Goal: Transaction & Acquisition: Purchase product/service

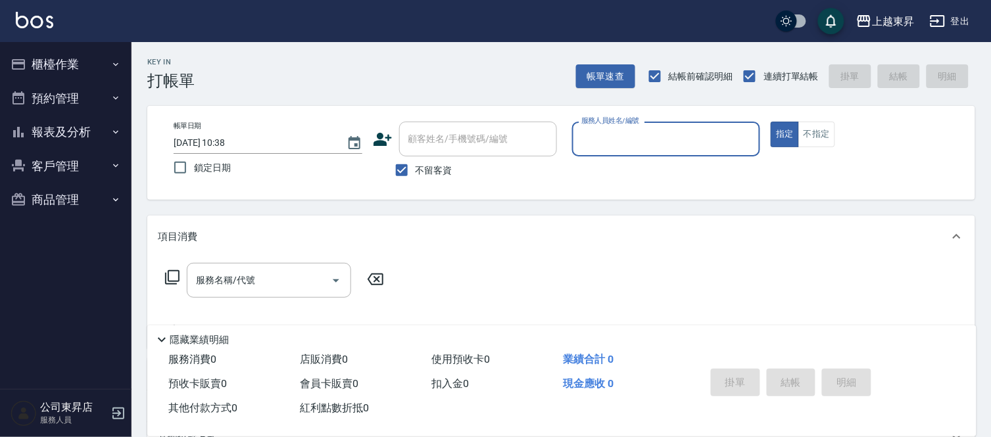
click at [623, 142] on input "服務人員姓名/編號" at bounding box center [666, 139] width 177 height 23
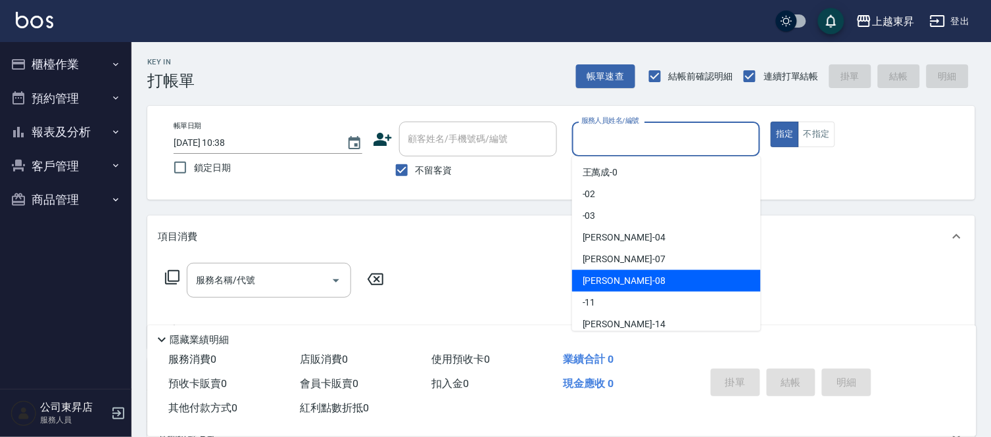
click at [607, 277] on span "[PERSON_NAME]-08" at bounding box center [624, 281] width 83 height 14
type input "[PERSON_NAME]-08"
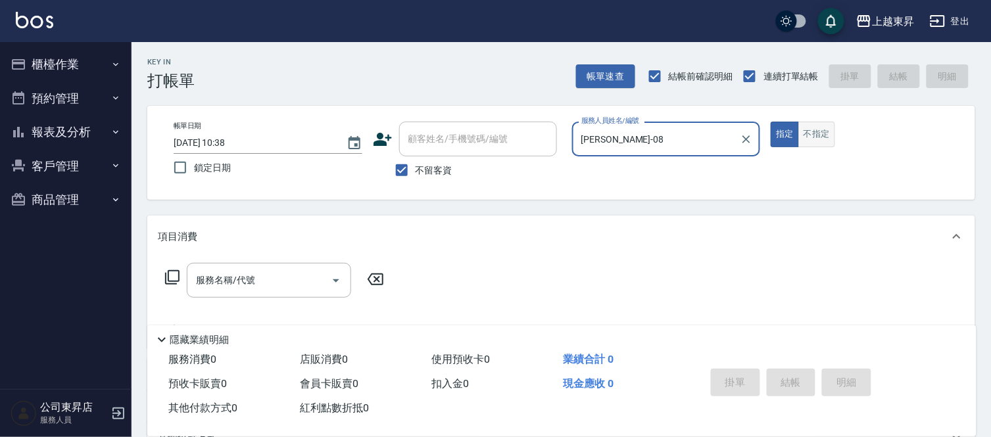
click at [819, 135] on button "不指定" at bounding box center [816, 135] width 37 height 26
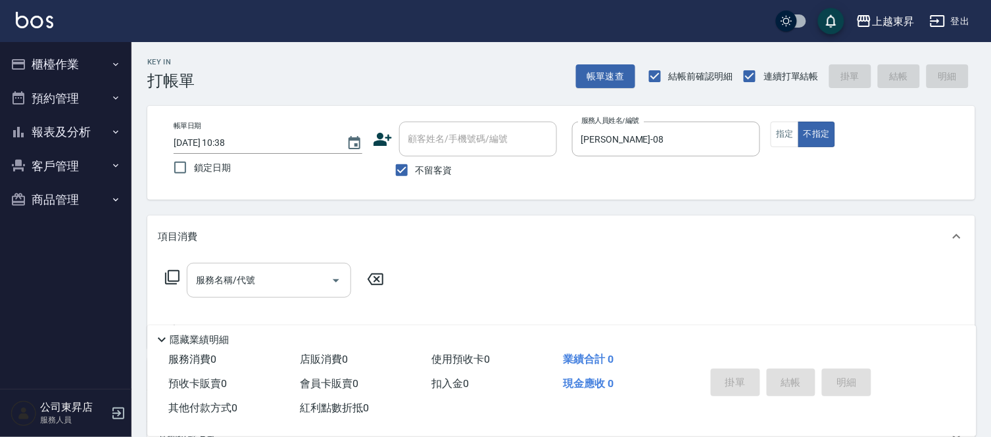
click at [231, 279] on div "服務名稱/代號 服務名稱/代號" at bounding box center [269, 280] width 164 height 35
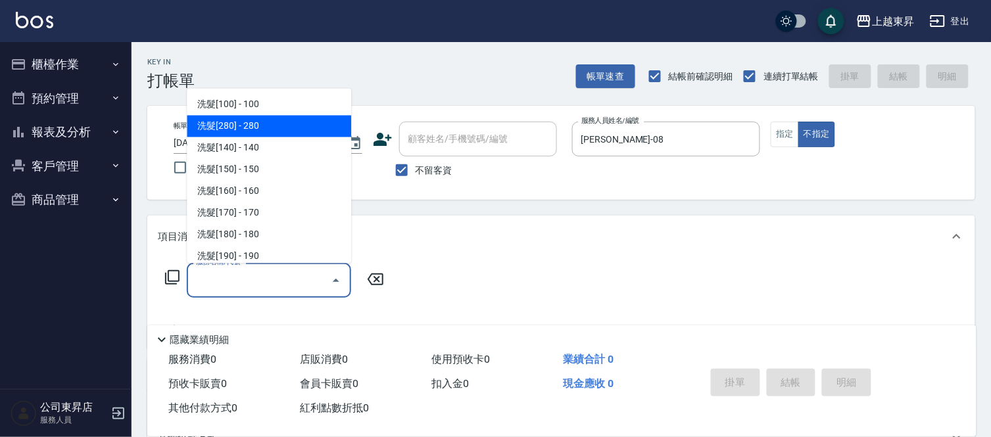
click at [239, 124] on span "洗髮[280] - 280" at bounding box center [269, 127] width 164 height 22
type input "洗髮[280](202)"
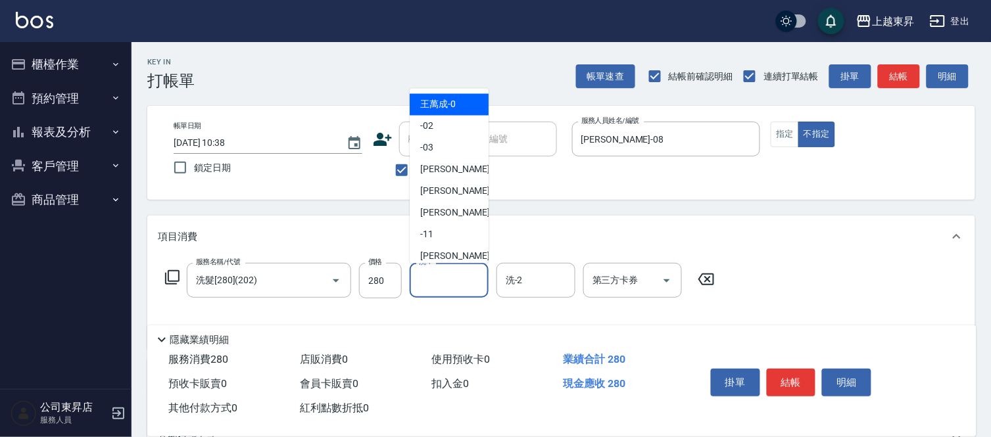
drag, startPoint x: 454, startPoint y: 288, endPoint x: 448, endPoint y: 278, distance: 11.2
click at [451, 287] on input "洗-1" at bounding box center [449, 280] width 67 height 23
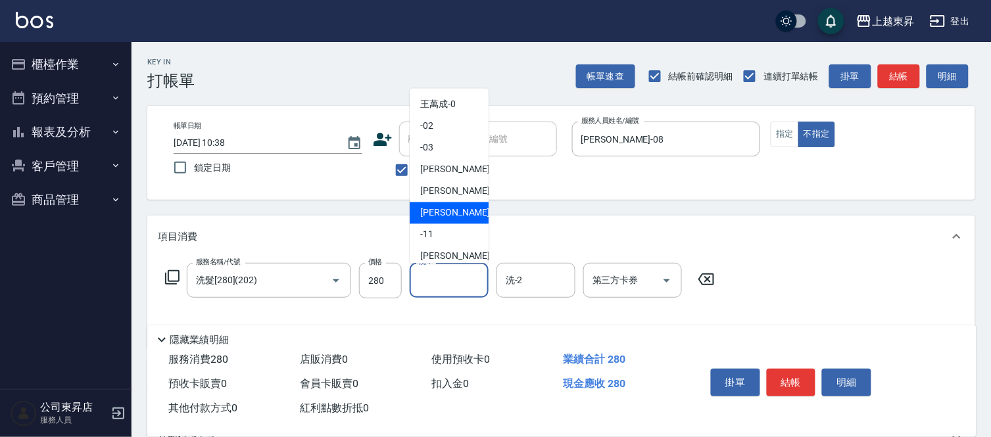
click at [450, 206] on span "[PERSON_NAME]-08" at bounding box center [461, 213] width 83 height 14
type input "[PERSON_NAME]-08"
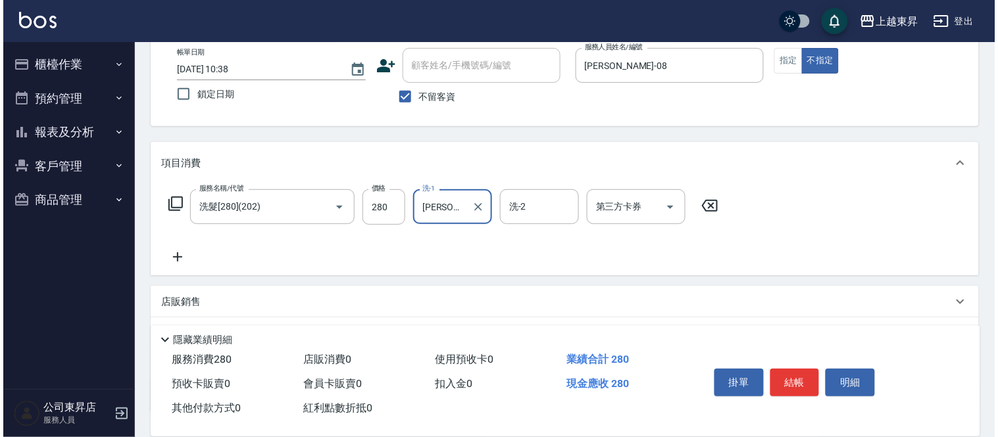
scroll to position [173, 0]
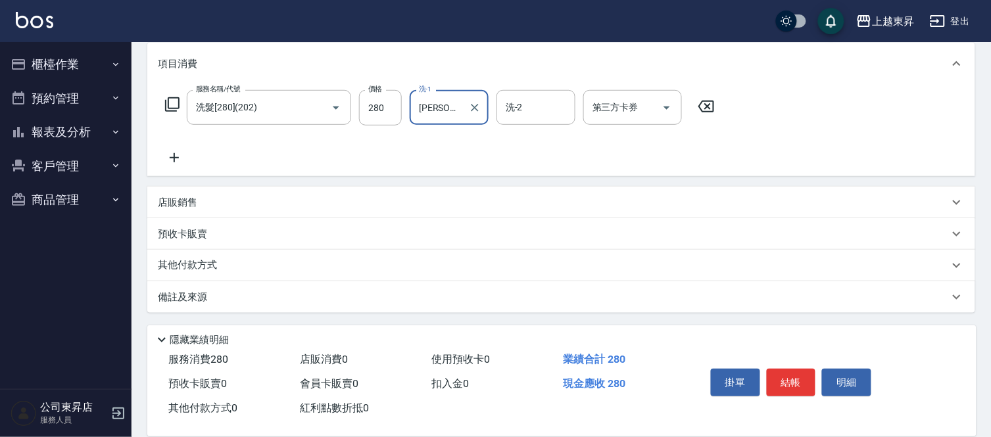
click at [174, 161] on icon at bounding box center [174, 157] width 9 height 9
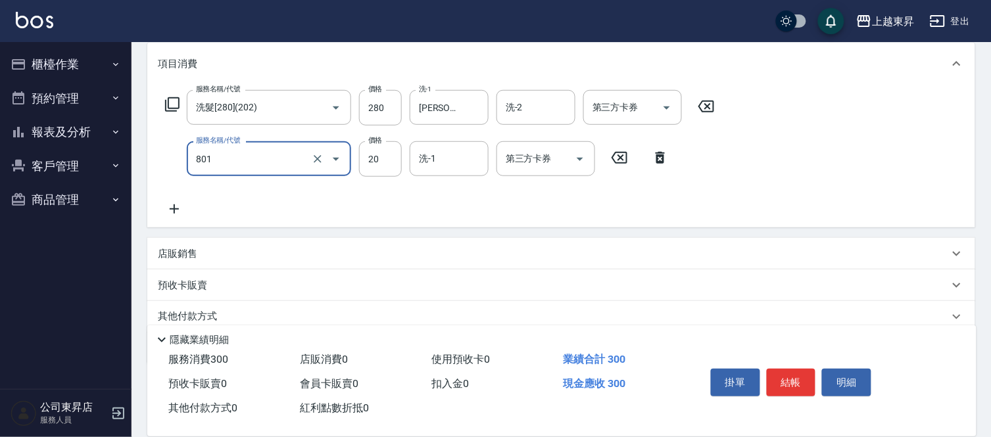
type input "潤絲(801)"
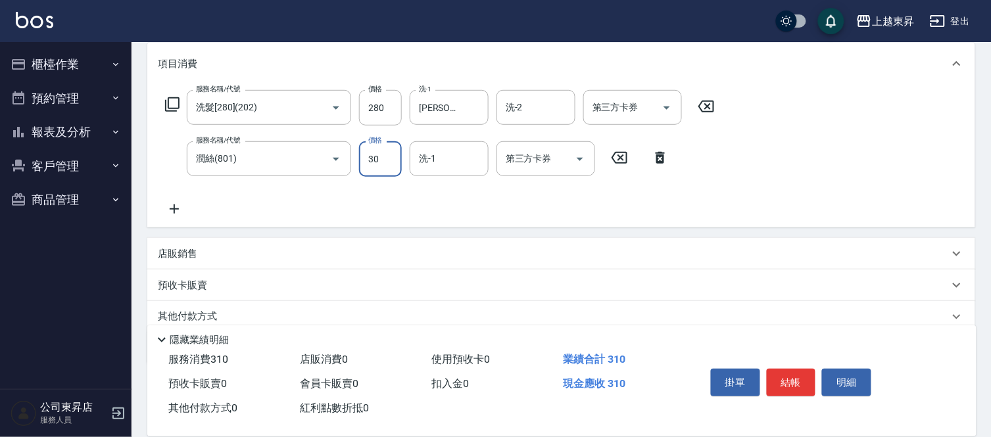
type input "30"
click at [433, 155] on input "洗-1" at bounding box center [449, 158] width 67 height 23
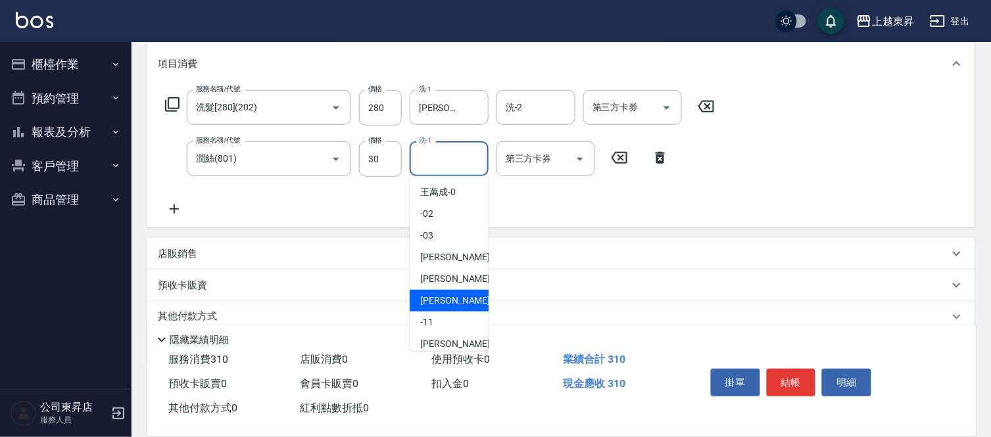
click at [462, 293] on div "[PERSON_NAME]-08" at bounding box center [449, 301] width 79 height 22
type input "[PERSON_NAME]-08"
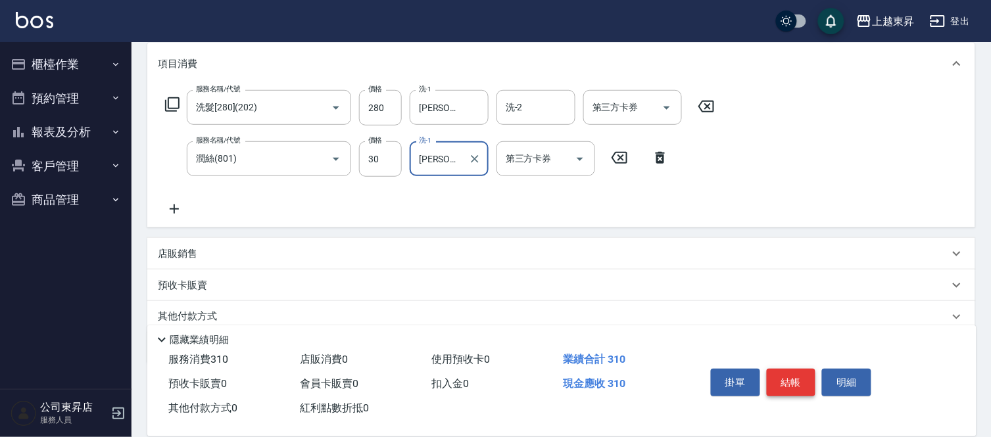
click at [786, 379] on button "結帳" at bounding box center [791, 383] width 49 height 28
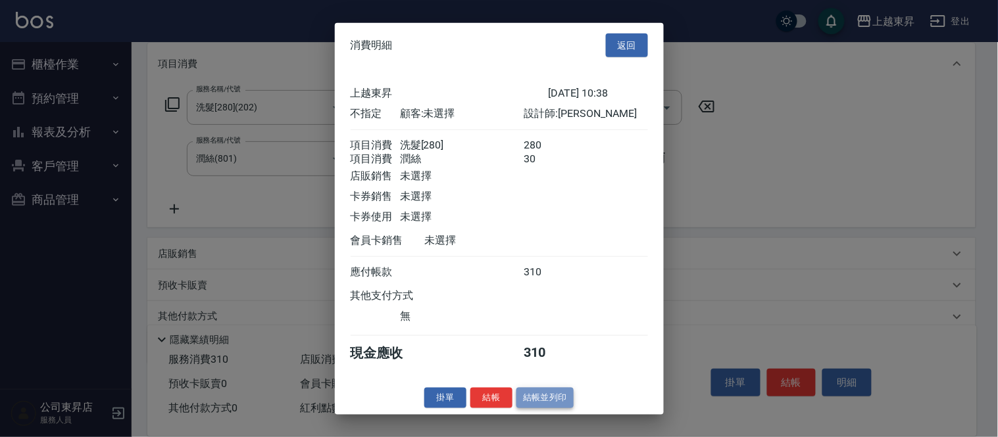
click at [535, 405] on button "結帳並列印" at bounding box center [544, 398] width 57 height 20
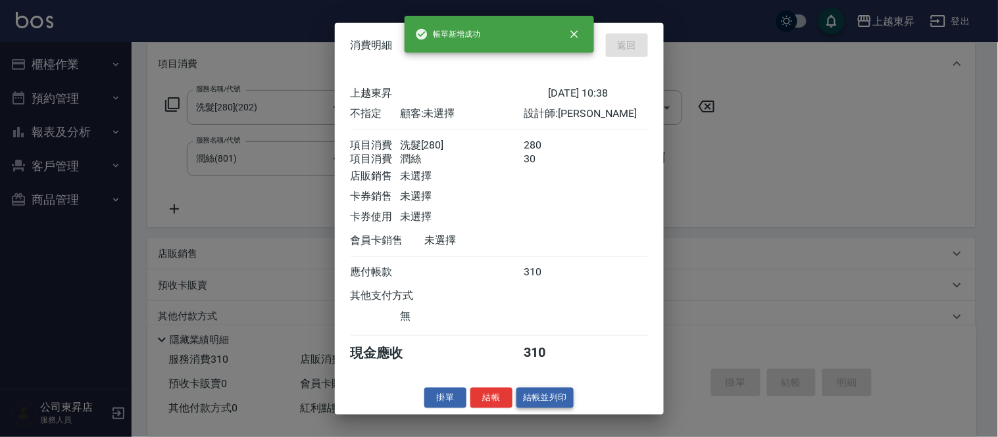
type input "[DATE] 10:39"
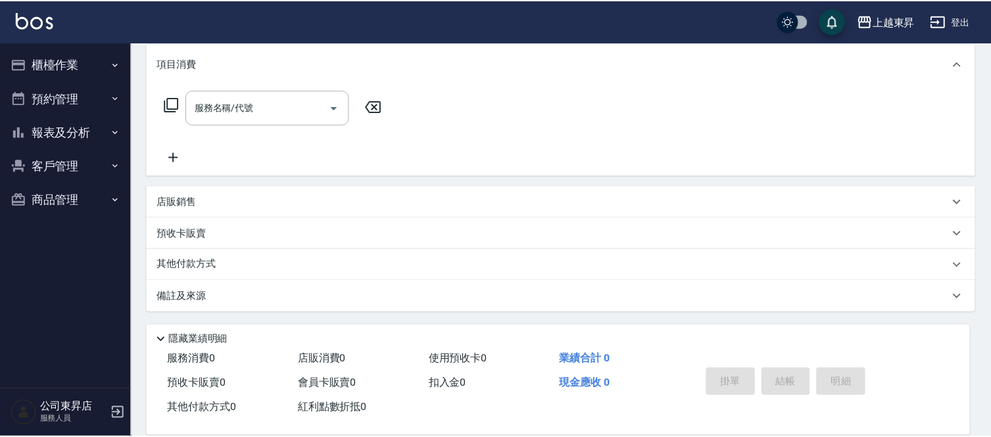
scroll to position [0, 0]
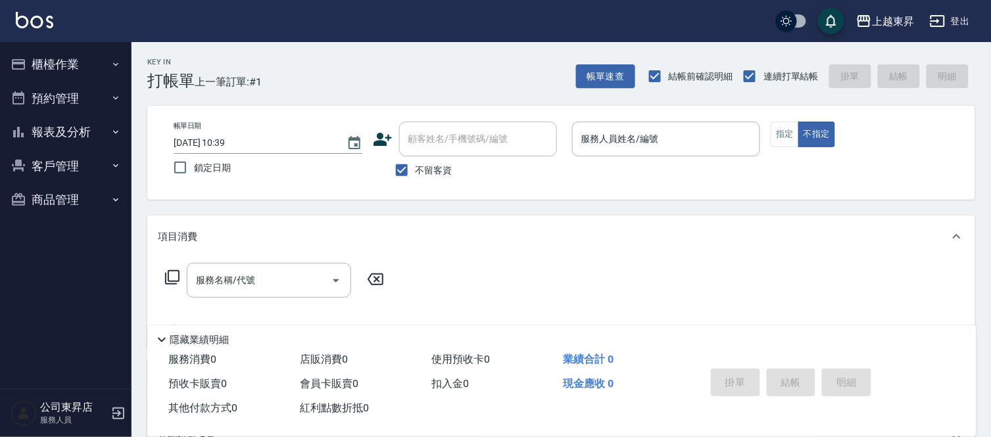
click at [49, 416] on p "服務人員" at bounding box center [73, 420] width 67 height 12
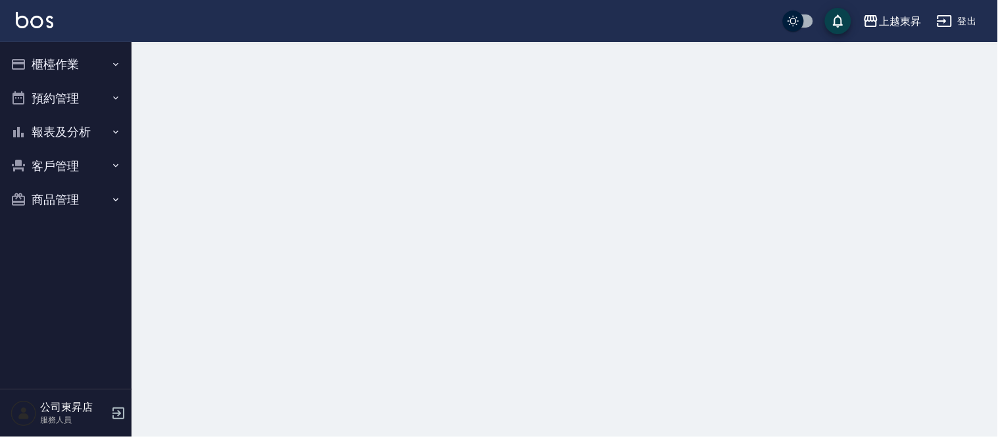
click at [51, 423] on p "服務人員" at bounding box center [73, 420] width 67 height 12
drag, startPoint x: 51, startPoint y: 422, endPoint x: 47, endPoint y: 415, distance: 8.2
click at [51, 423] on p "服務人員" at bounding box center [73, 420] width 67 height 12
click at [448, 359] on div at bounding box center [499, 218] width 998 height 437
click at [442, 349] on div at bounding box center [499, 218] width 998 height 437
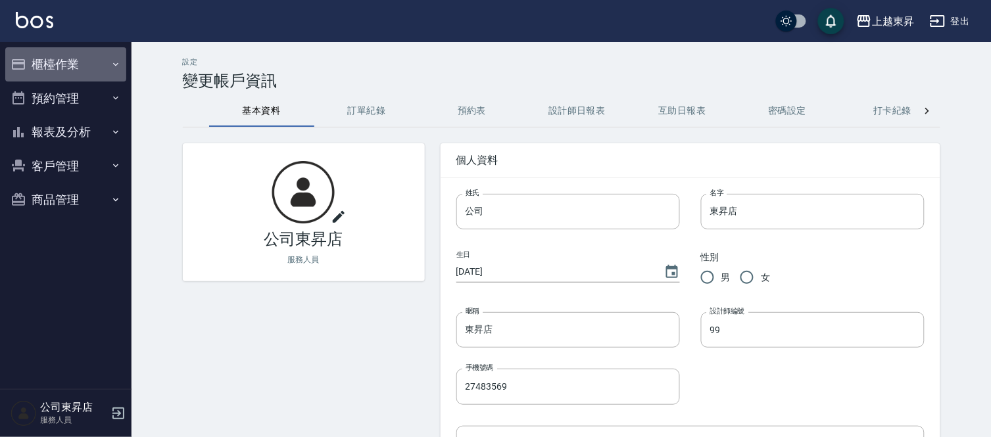
drag, startPoint x: 115, startPoint y: 60, endPoint x: 97, endPoint y: 113, distance: 56.4
click at [115, 61] on icon "button" at bounding box center [115, 64] width 11 height 11
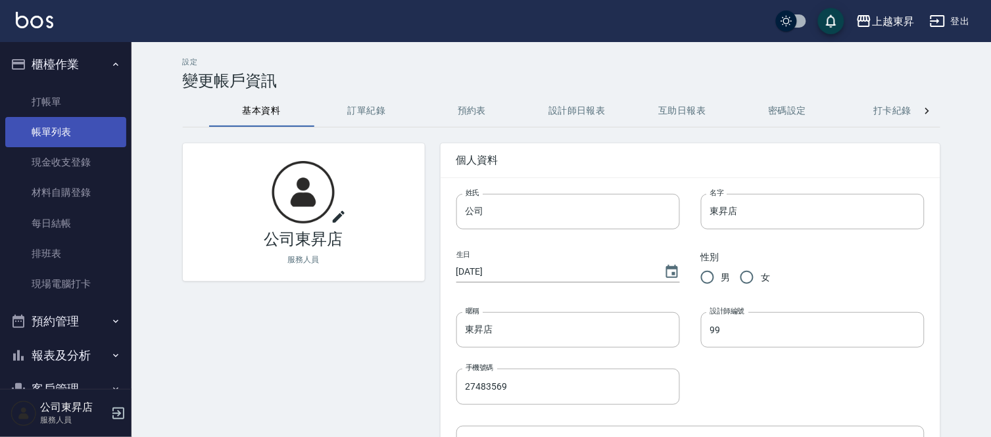
click at [97, 126] on link "帳單列表" at bounding box center [65, 132] width 121 height 30
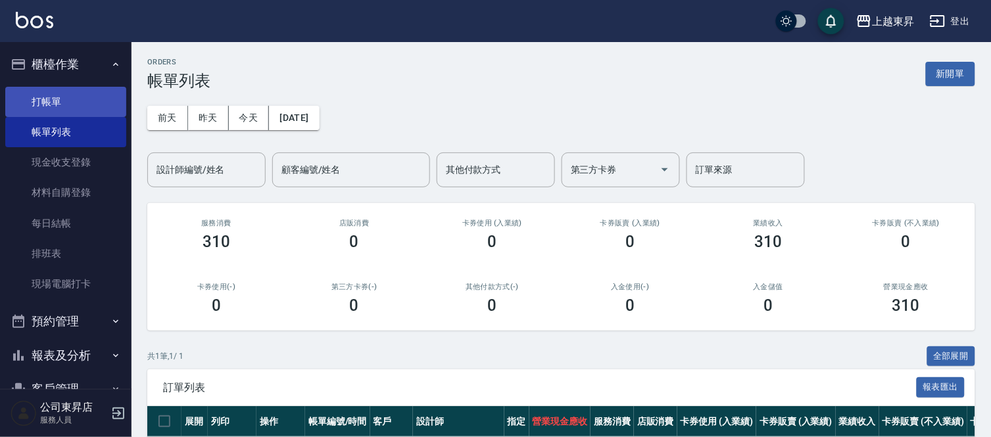
click at [72, 93] on link "打帳單" at bounding box center [65, 102] width 121 height 30
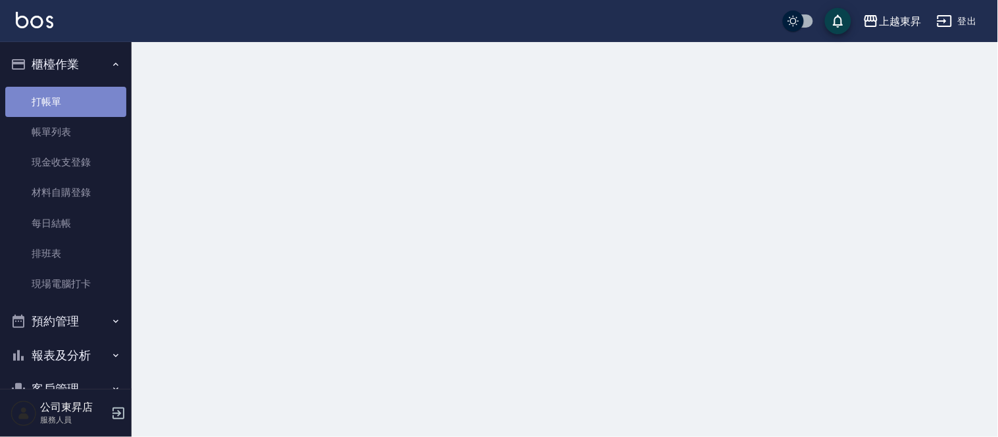
click at [72, 93] on link "打帳單" at bounding box center [65, 102] width 121 height 30
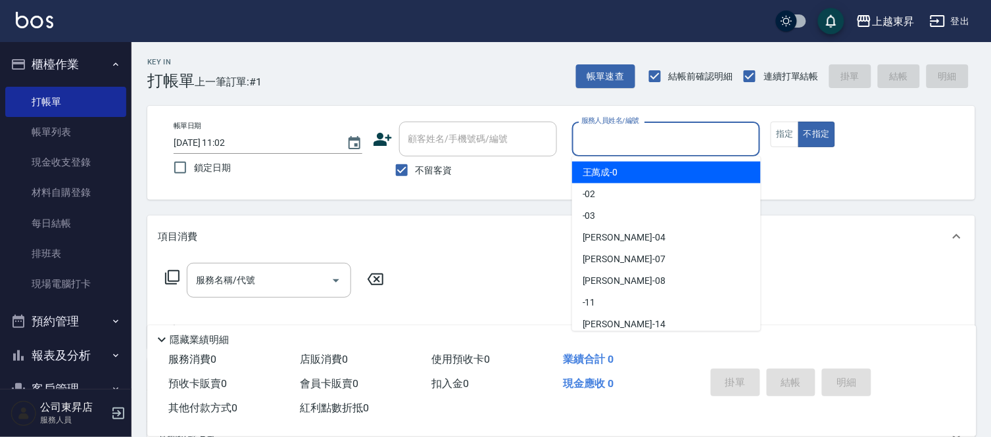
click at [632, 136] on input "服務人員姓名/編號" at bounding box center [666, 139] width 177 height 23
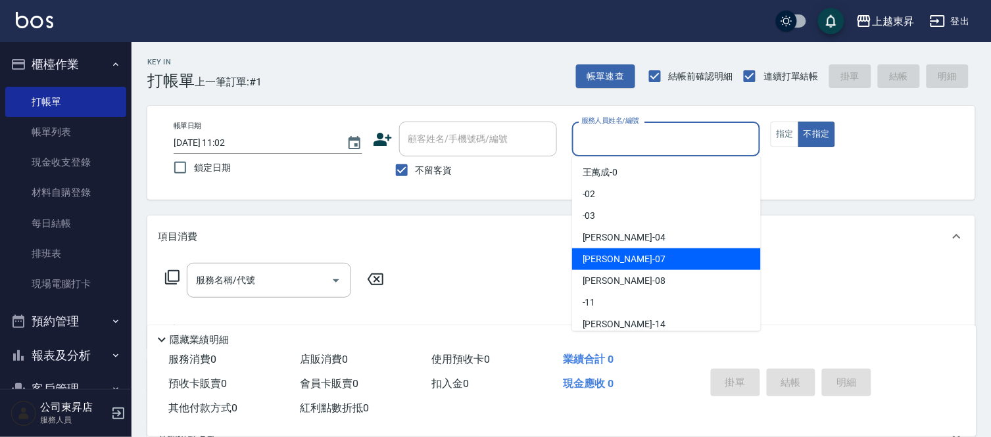
click at [592, 256] on span "榮松 -07" at bounding box center [624, 260] width 83 height 14
type input "榮松-07"
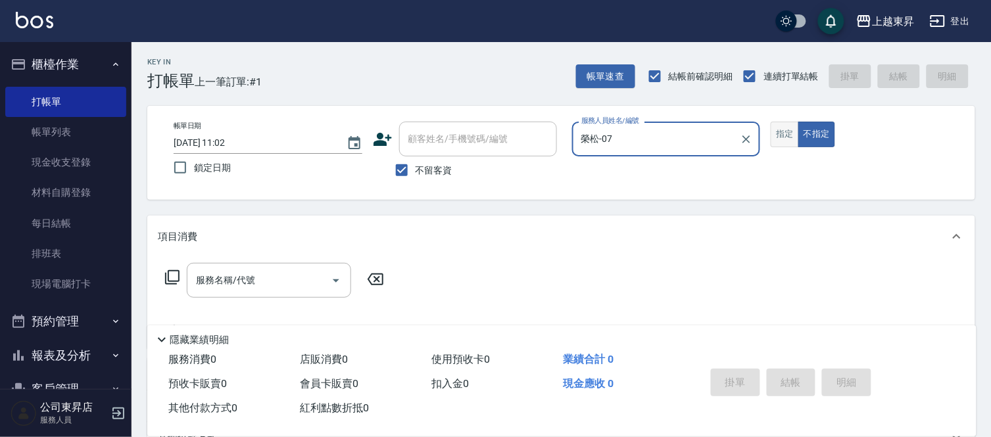
click at [779, 143] on button "指定" at bounding box center [785, 135] width 28 height 26
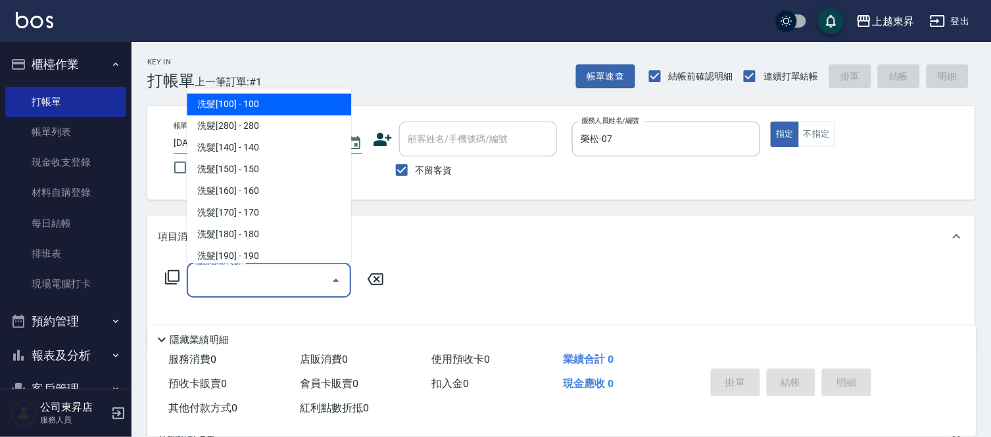
click at [234, 279] on input "服務名稱/代號" at bounding box center [259, 280] width 133 height 23
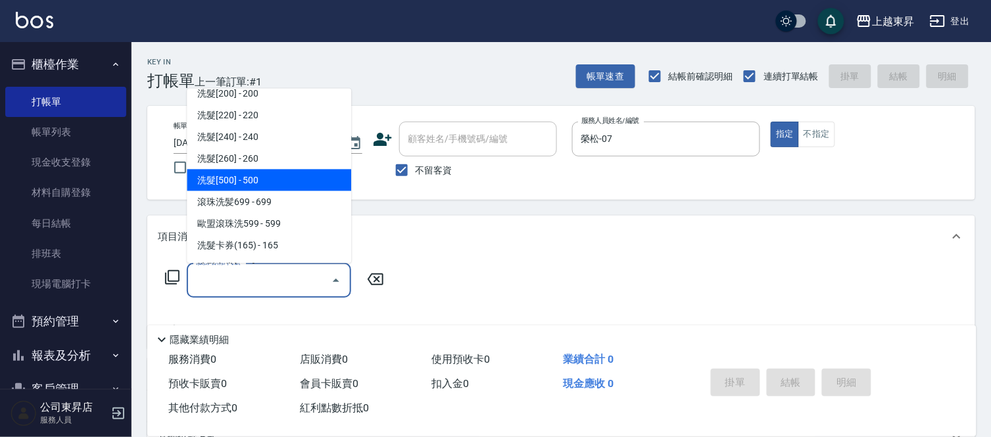
scroll to position [219, 0]
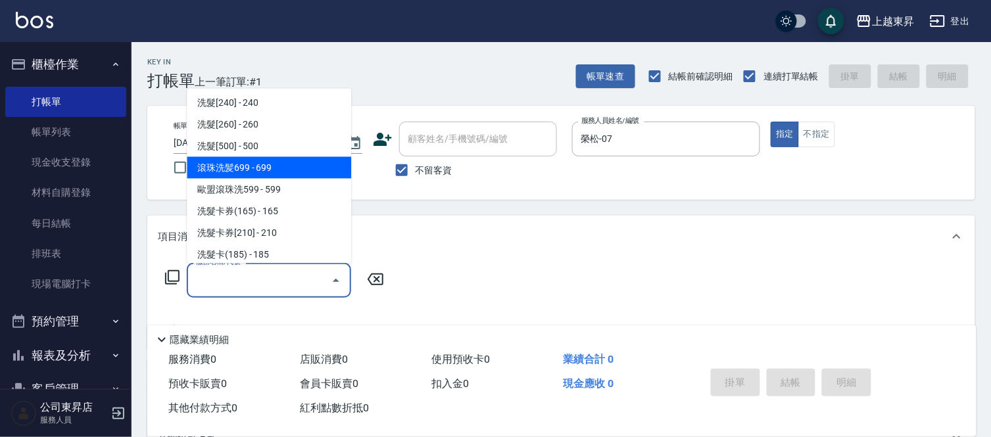
click at [292, 168] on span "滾珠洗髪699 - 699" at bounding box center [269, 168] width 164 height 22
type input "滾珠洗髪699(214)"
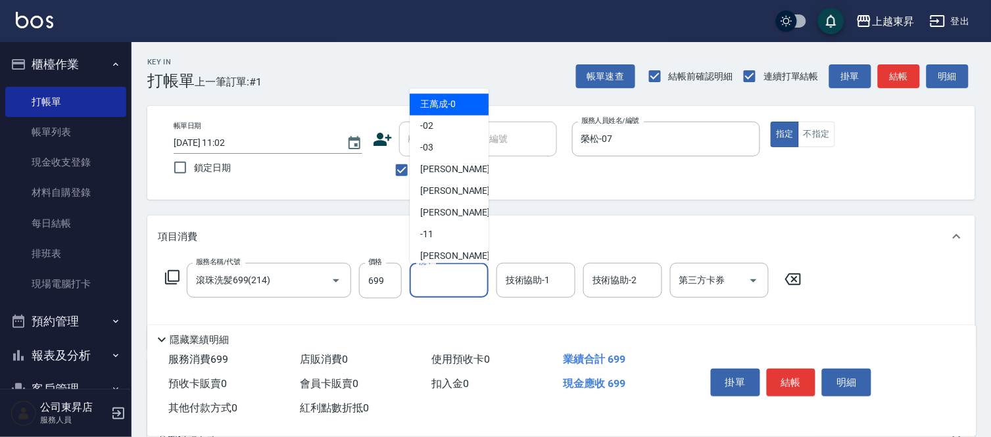
click at [445, 281] on input "洗-1" at bounding box center [449, 280] width 67 height 23
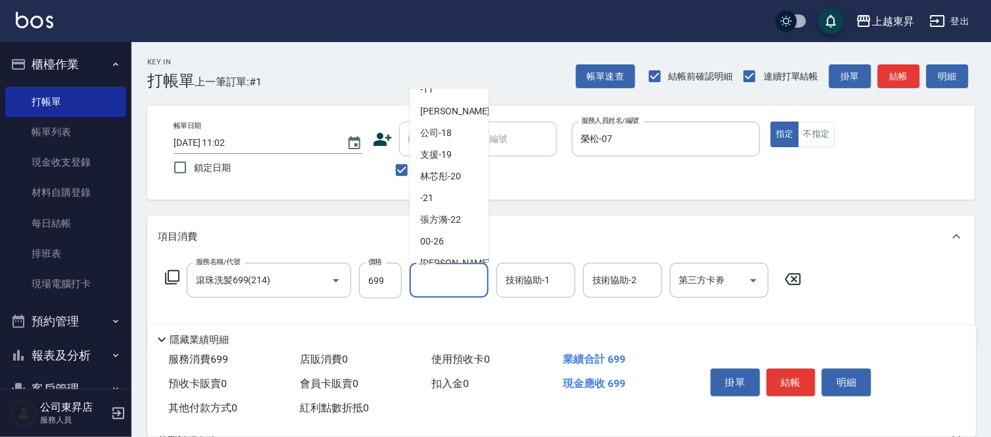
scroll to position [146, 0]
click at [464, 218] on div "[PERSON_NAME]-22" at bounding box center [449, 219] width 79 height 22
type input "[PERSON_NAME]-22"
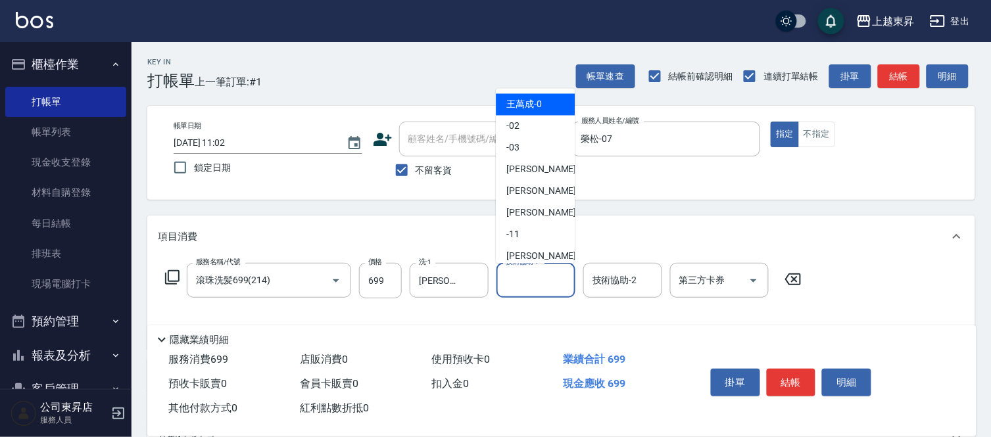
click at [531, 280] on input "技術協助-1" at bounding box center [535, 280] width 67 height 23
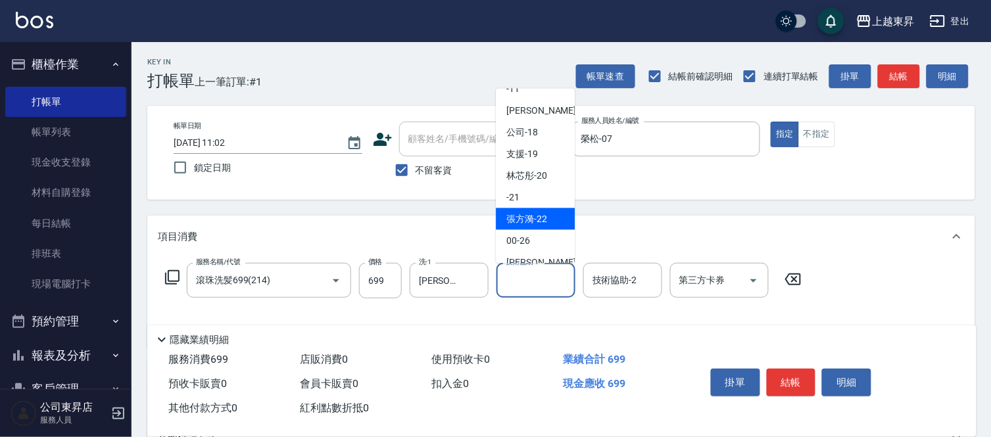
click at [537, 214] on span "[PERSON_NAME]-22" at bounding box center [526, 219] width 41 height 14
type input "[PERSON_NAME]-22"
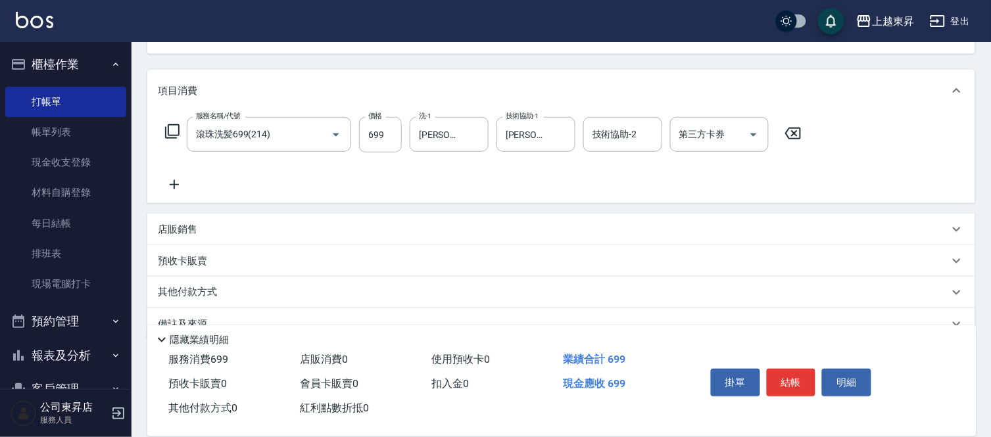
click at [173, 185] on icon at bounding box center [174, 184] width 9 height 9
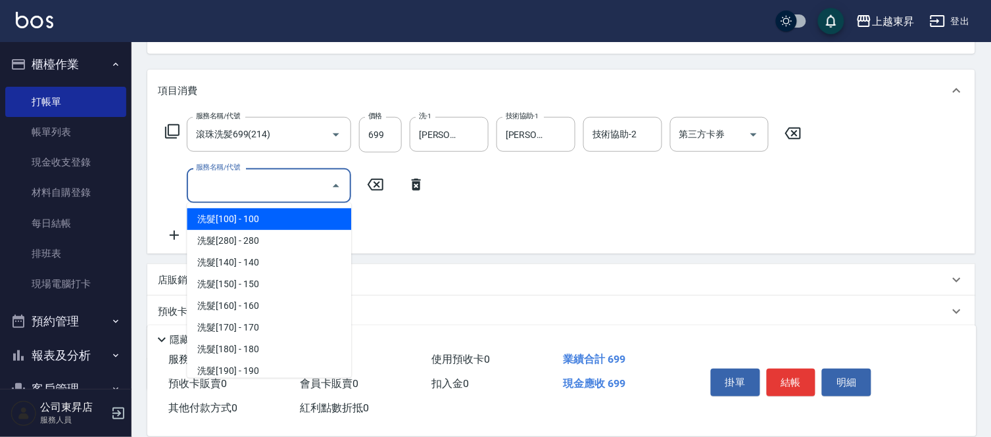
click at [202, 189] on input "服務名稱/代號" at bounding box center [259, 185] width 133 height 23
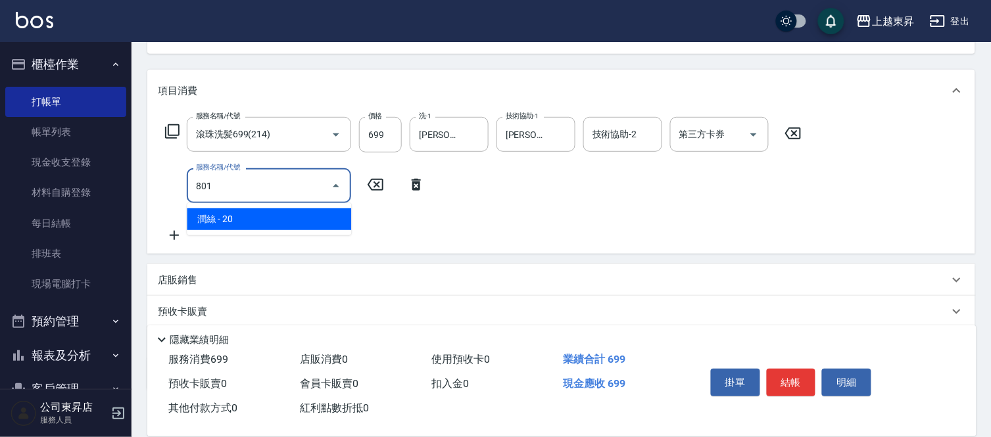
click at [335, 220] on span "潤絲 - 20" at bounding box center [269, 219] width 164 height 22
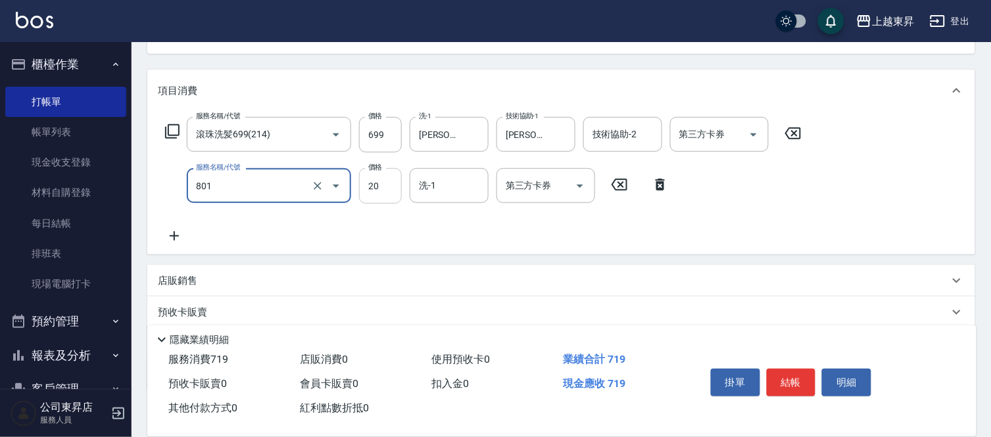
type input "潤絲(801)"
click at [372, 187] on input "20" at bounding box center [380, 186] width 43 height 36
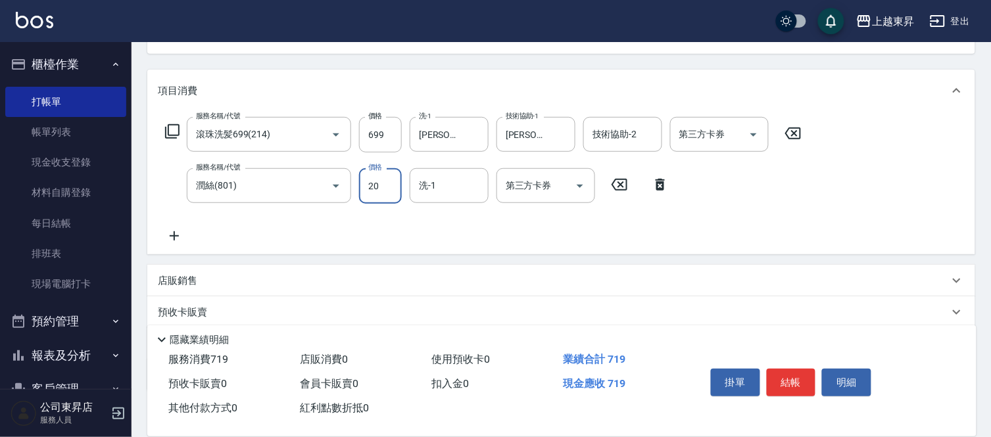
click at [372, 186] on input "20" at bounding box center [380, 186] width 43 height 36
type input "30"
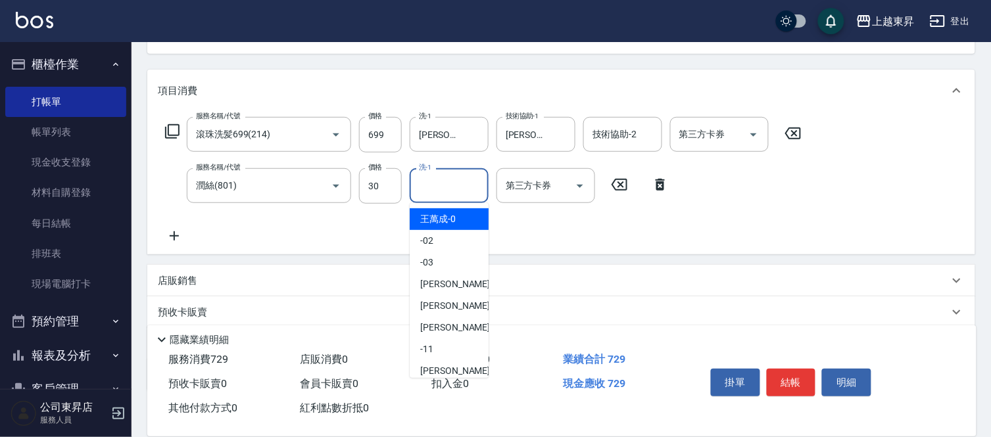
click at [448, 180] on input "洗-1" at bounding box center [449, 185] width 67 height 23
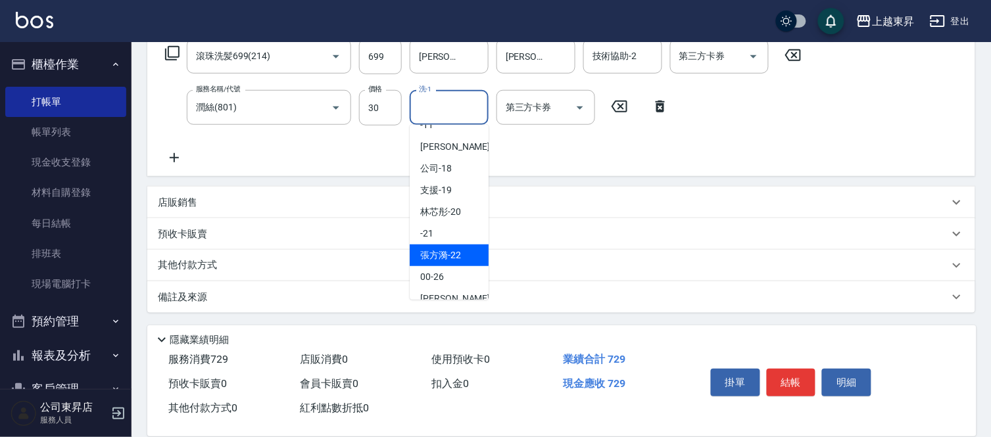
click at [459, 257] on span "[PERSON_NAME]-22" at bounding box center [440, 256] width 41 height 14
type input "[PERSON_NAME]-22"
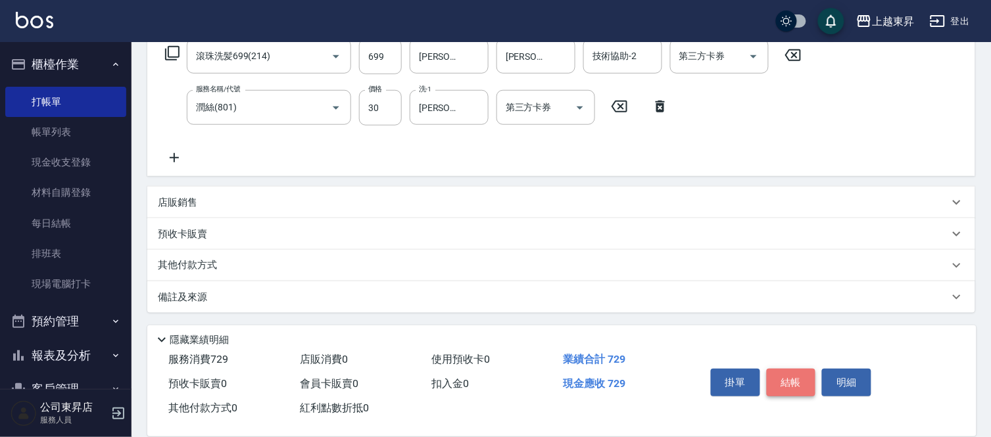
click at [790, 378] on button "結帳" at bounding box center [791, 383] width 49 height 28
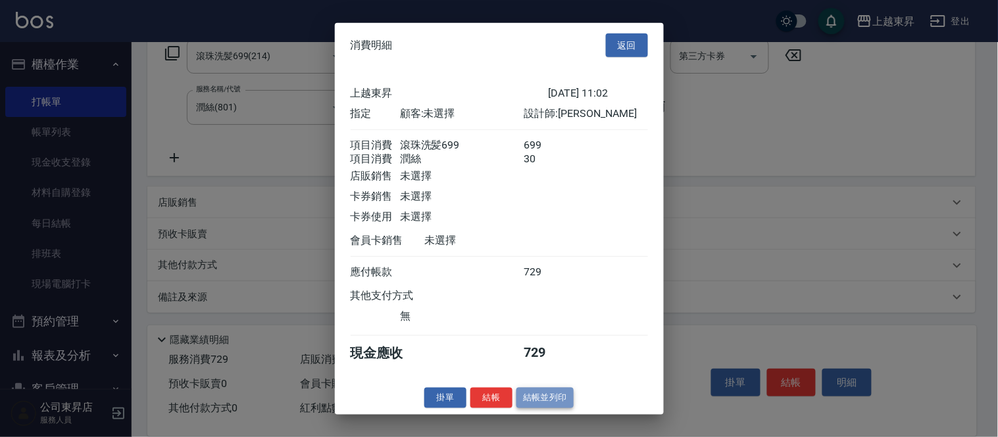
click at [568, 406] on button "結帳並列印" at bounding box center [544, 398] width 57 height 20
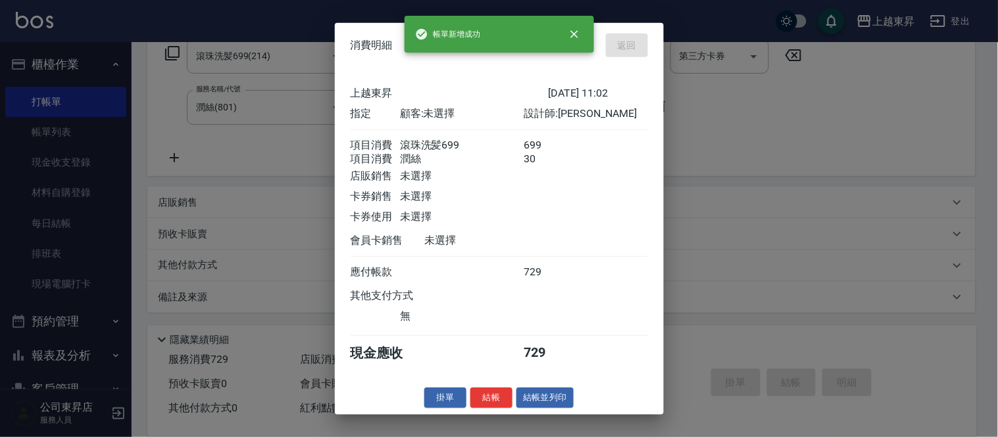
type input "[DATE] 11:03"
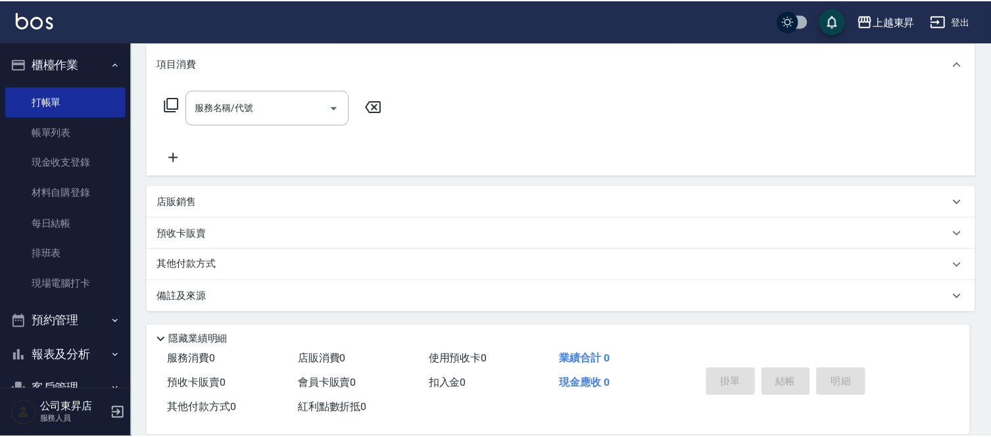
scroll to position [0, 0]
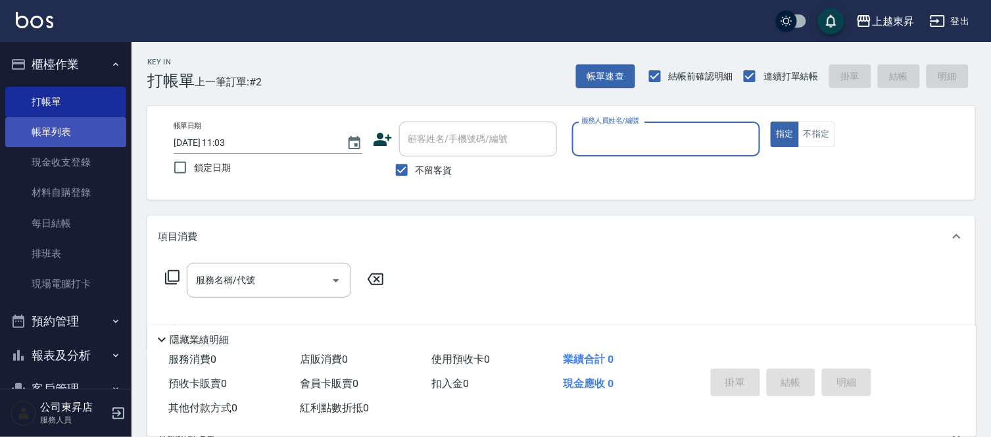
click at [60, 128] on link "帳單列表" at bounding box center [65, 132] width 121 height 30
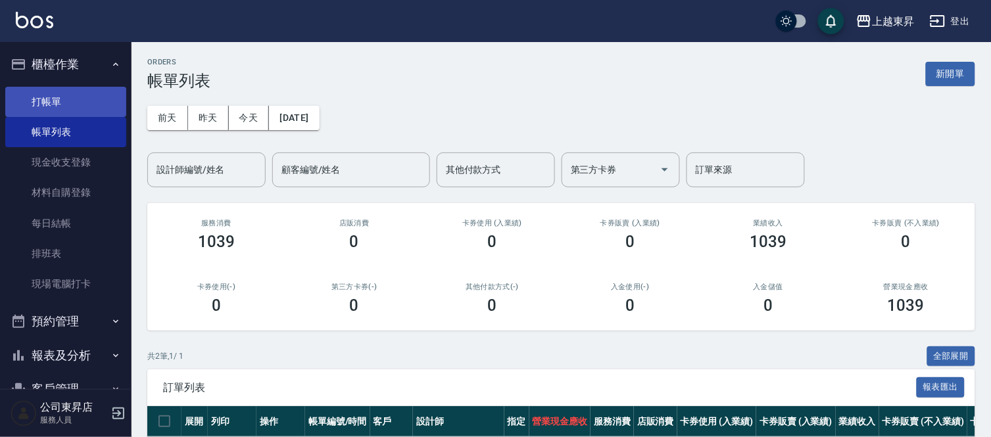
click at [53, 97] on link "打帳單" at bounding box center [65, 102] width 121 height 30
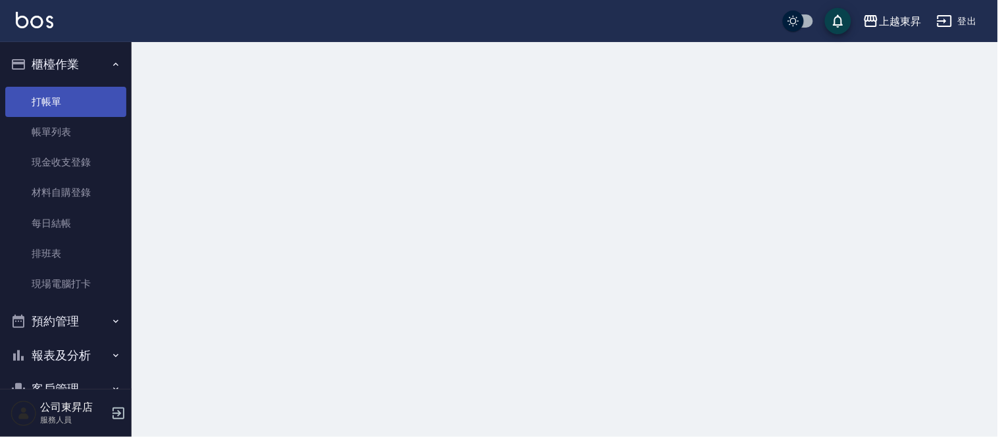
click at [53, 97] on link "打帳單" at bounding box center [65, 102] width 121 height 30
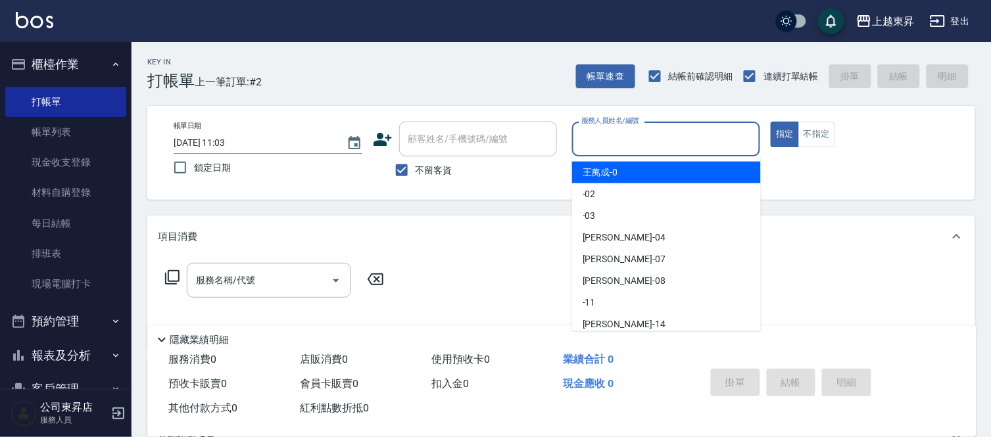
click at [617, 137] on input "服務人員姓名/編號" at bounding box center [666, 139] width 177 height 23
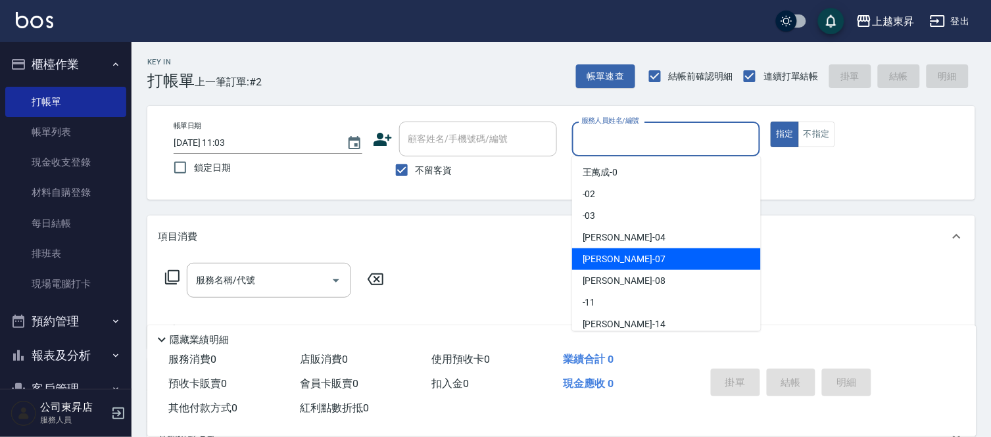
click at [605, 258] on span "榮松 -07" at bounding box center [624, 260] width 83 height 14
type input "榮松-07"
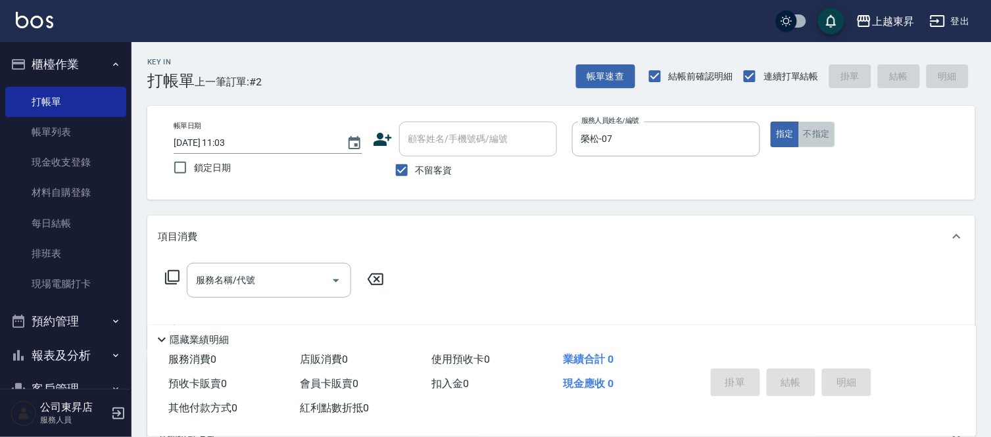
click at [816, 140] on button "不指定" at bounding box center [816, 135] width 37 height 26
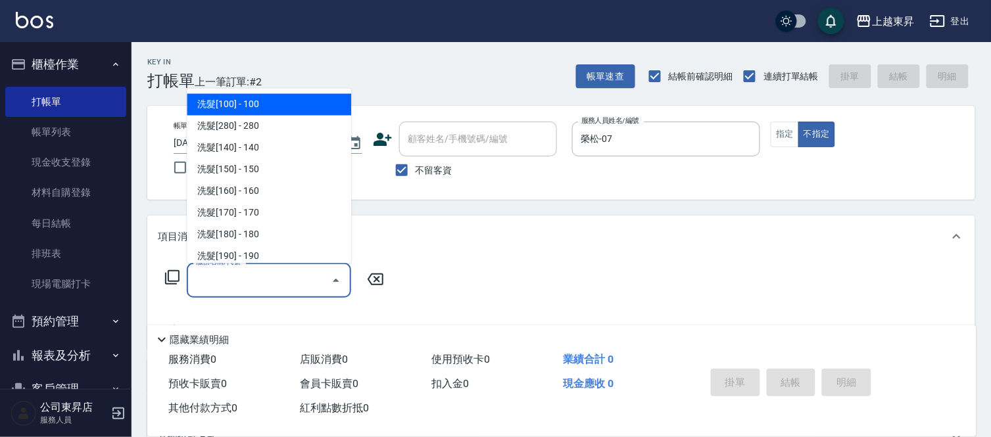
click at [239, 277] on input "服務名稱/代號" at bounding box center [259, 280] width 133 height 23
click at [296, 104] on span "洗髮[100] - 100" at bounding box center [269, 105] width 164 height 22
type input "洗髮[100](201)"
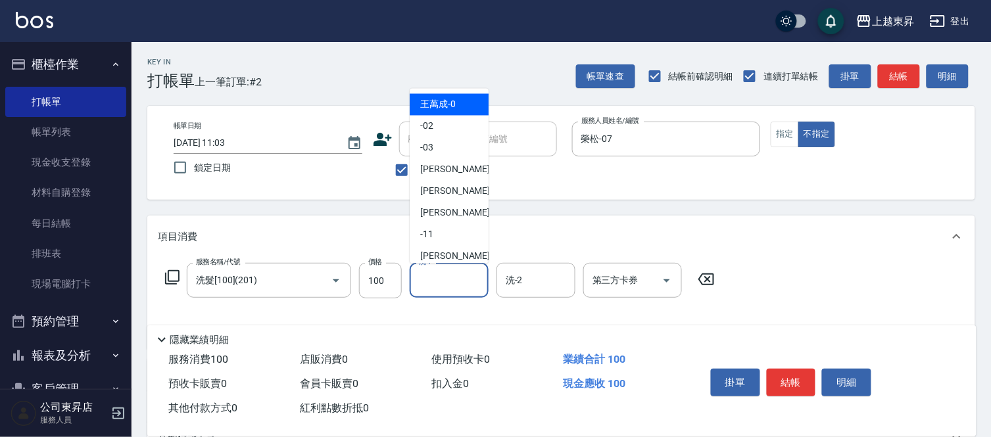
click at [439, 279] on input "洗-1" at bounding box center [449, 280] width 67 height 23
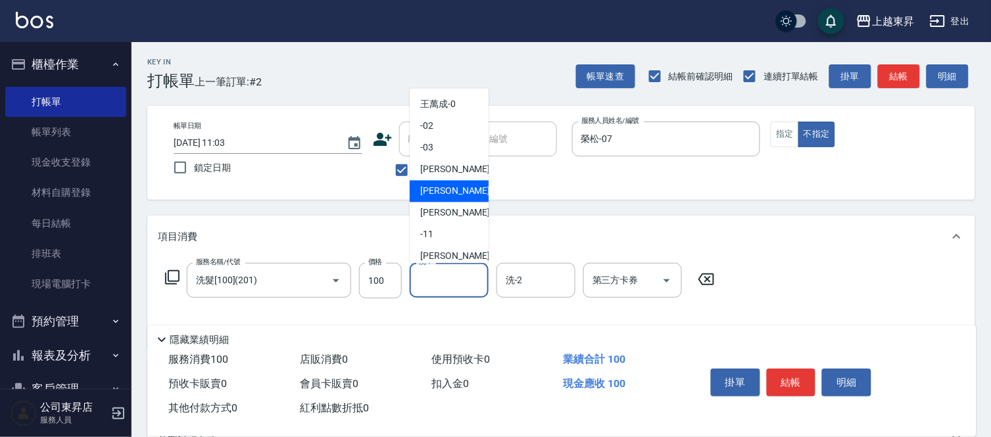
click at [458, 185] on div "榮松 -07" at bounding box center [449, 192] width 79 height 22
type input "榮松-07"
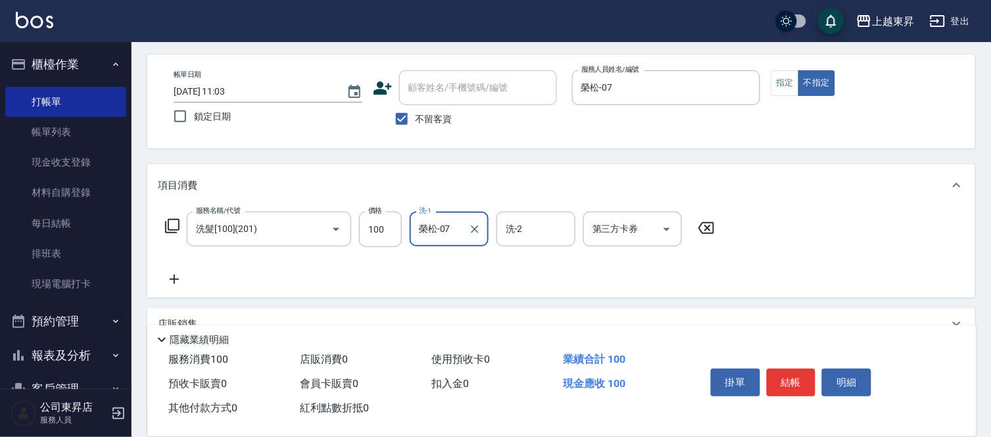
scroll to position [146, 0]
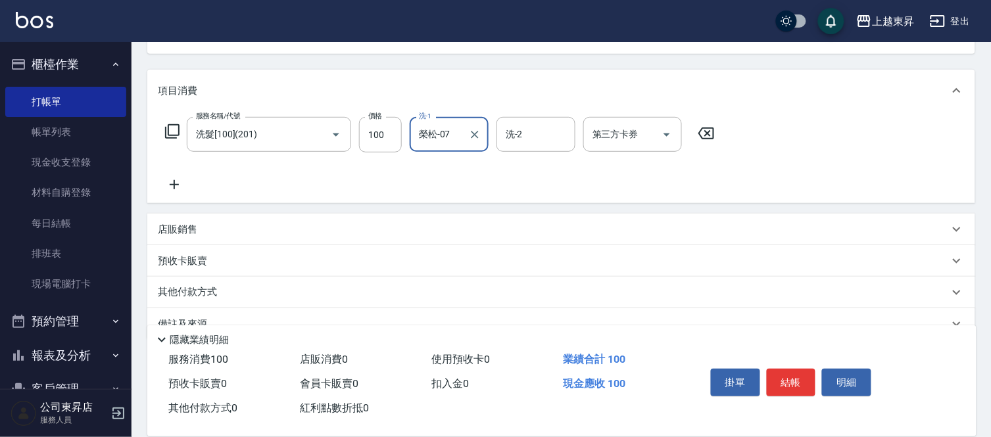
click at [178, 183] on icon at bounding box center [174, 185] width 33 height 16
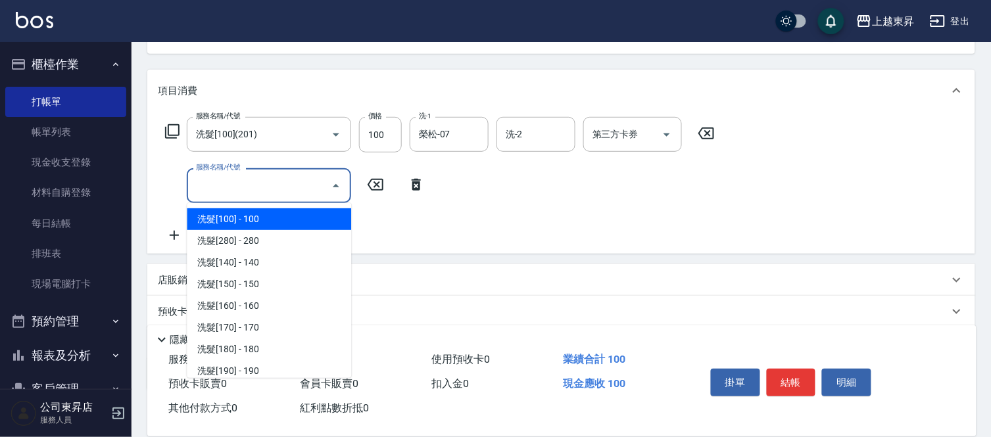
click at [198, 185] on input "服務名稱/代號" at bounding box center [259, 185] width 133 height 23
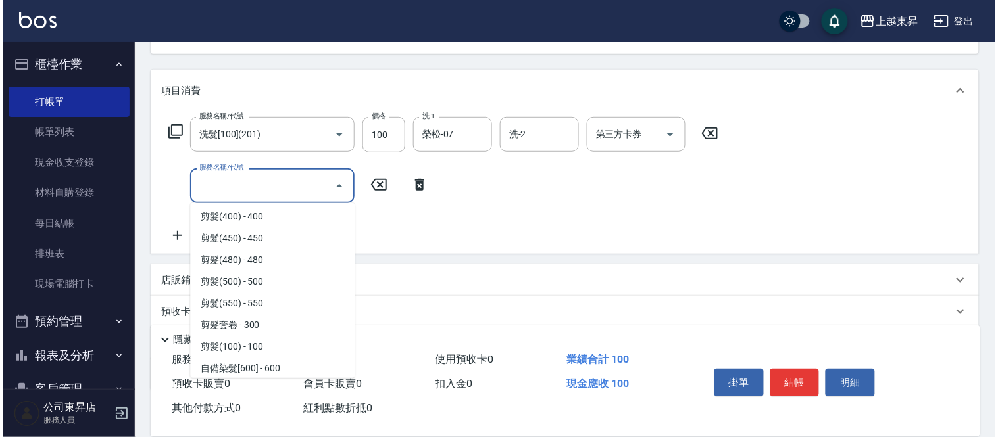
scroll to position [950, 0]
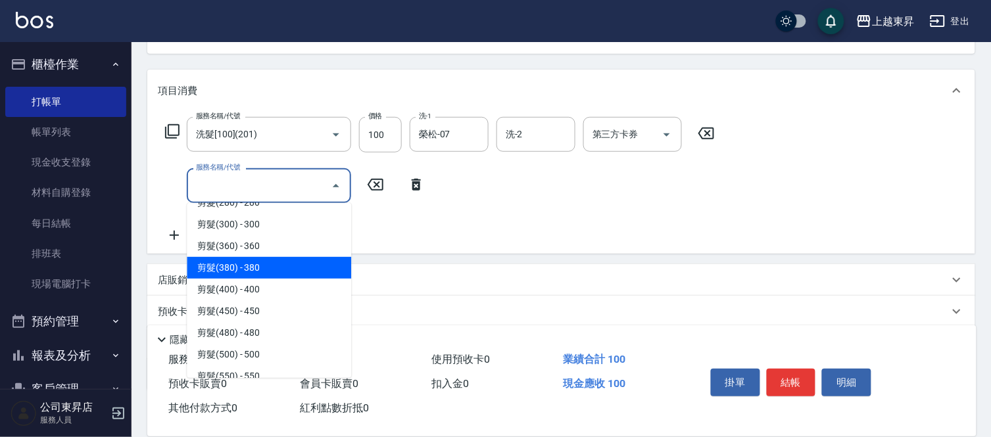
drag, startPoint x: 240, startPoint y: 261, endPoint x: 392, endPoint y: 281, distance: 153.3
click at [241, 262] on span "剪髮(380) - 380" at bounding box center [269, 268] width 164 height 22
type input "剪髮(380)(404)"
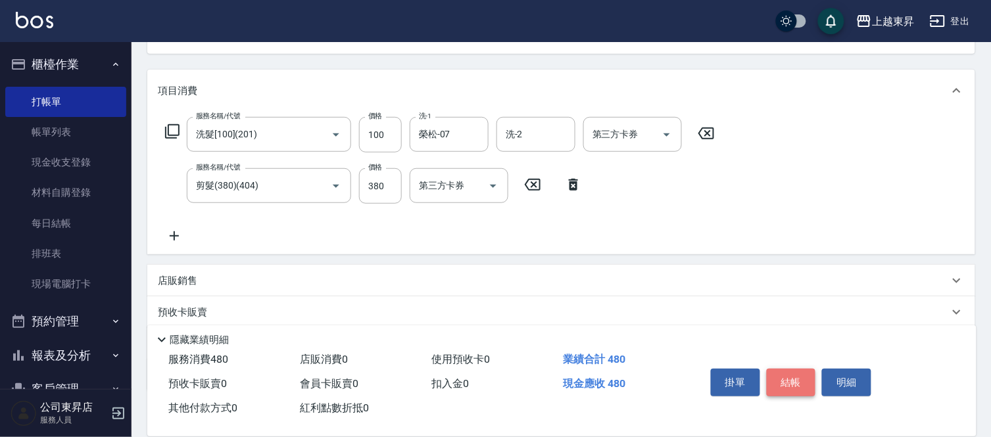
click at [796, 378] on button "結帳" at bounding box center [791, 383] width 49 height 28
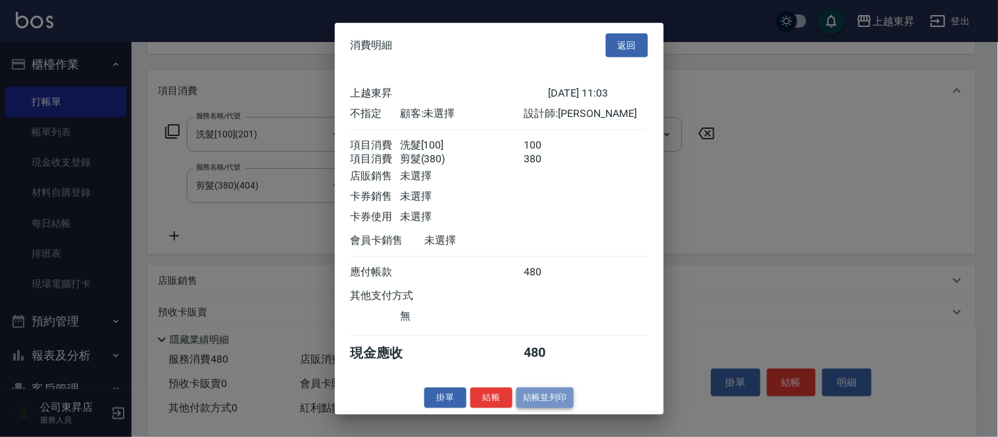
click at [546, 408] on button "結帳並列印" at bounding box center [544, 398] width 57 height 20
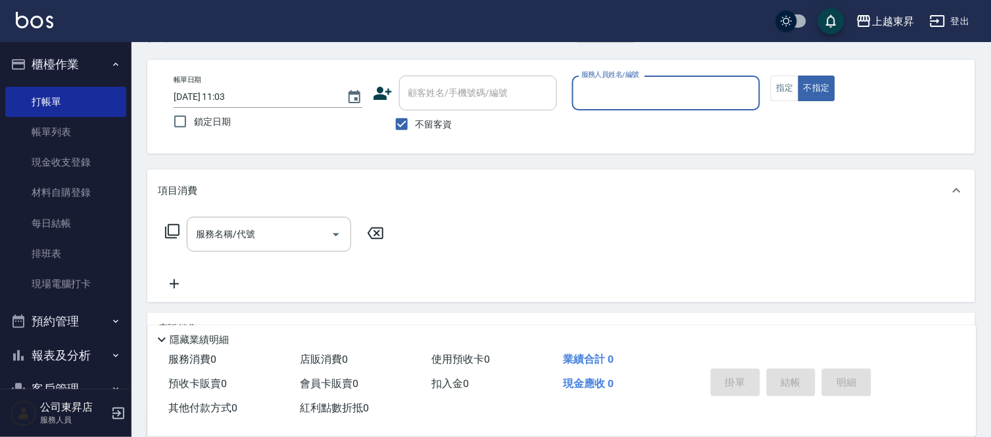
scroll to position [0, 0]
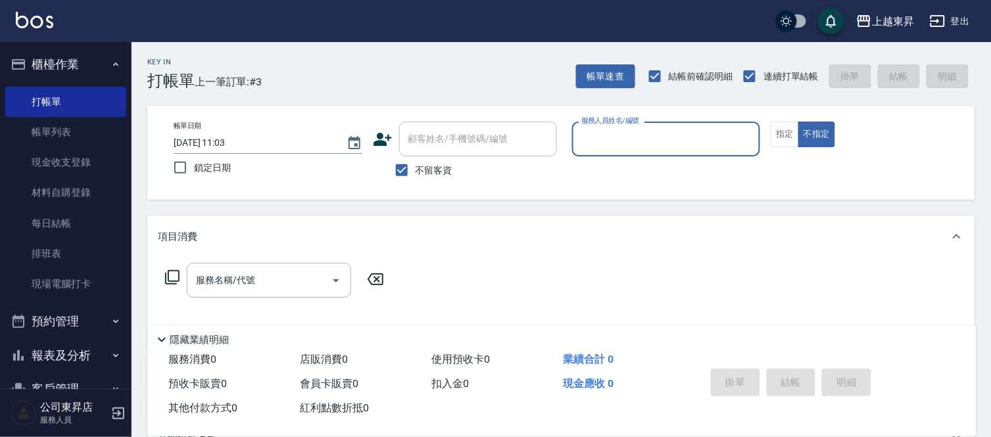
click at [609, 126] on div "服務人員姓名/編號" at bounding box center [666, 139] width 189 height 35
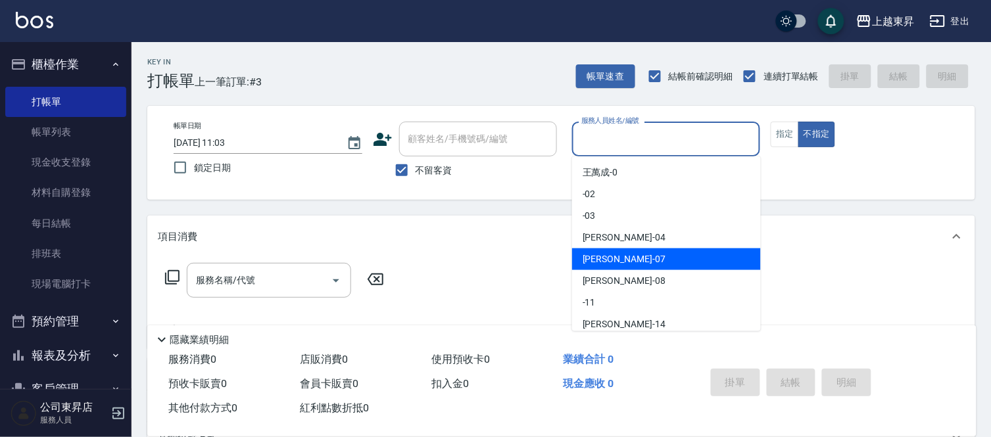
click at [608, 264] on span "榮松 -07" at bounding box center [624, 260] width 83 height 14
type input "榮松-07"
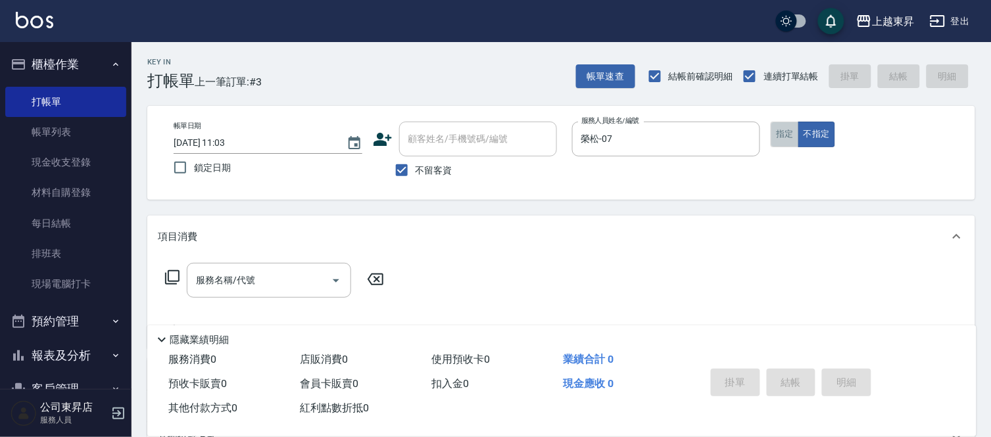
click at [779, 138] on button "指定" at bounding box center [785, 135] width 28 height 26
click at [253, 276] on input "服務名稱/代號" at bounding box center [259, 280] width 133 height 23
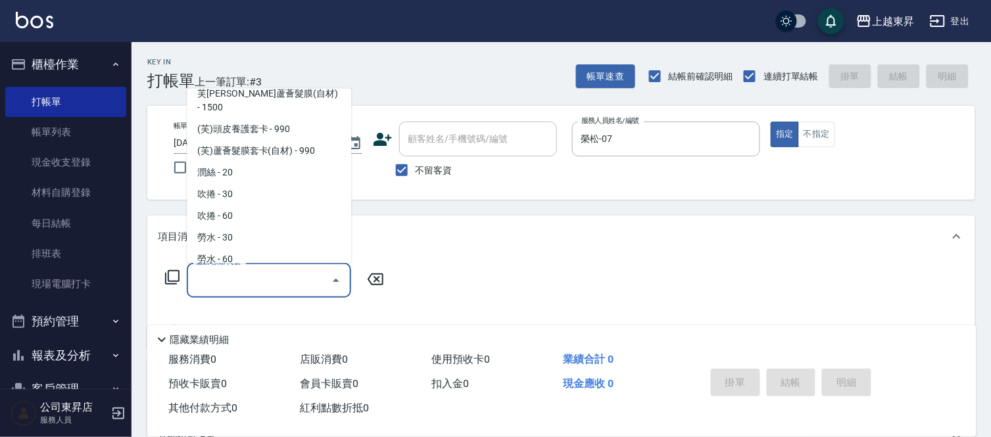
scroll to position [2192, 0]
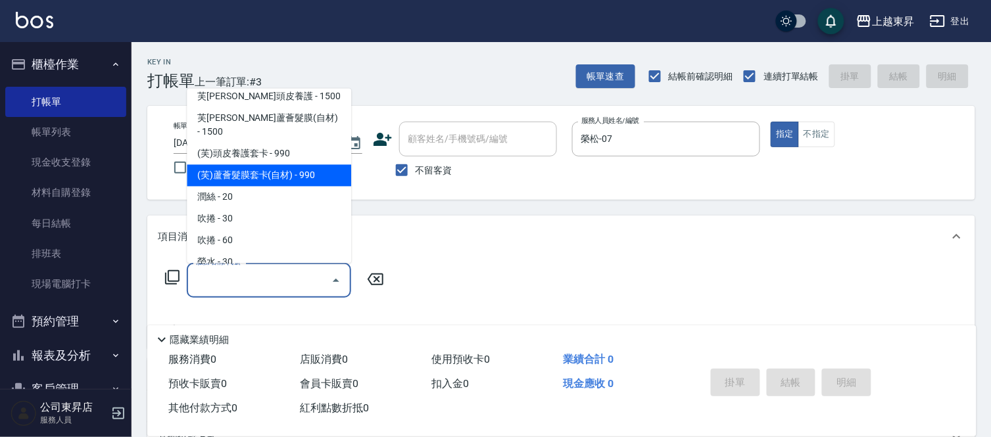
click at [285, 165] on span "(芙)蘆薈髮膜套卡(自材) - 990" at bounding box center [269, 176] width 164 height 22
type input "(芙)蘆薈髮膜套卡(自材)(639)"
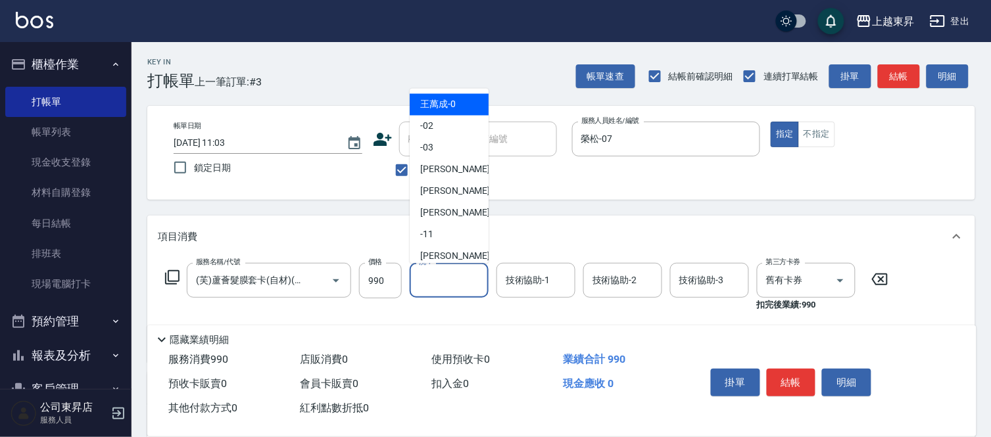
click at [441, 279] on input "洗-1" at bounding box center [449, 280] width 67 height 23
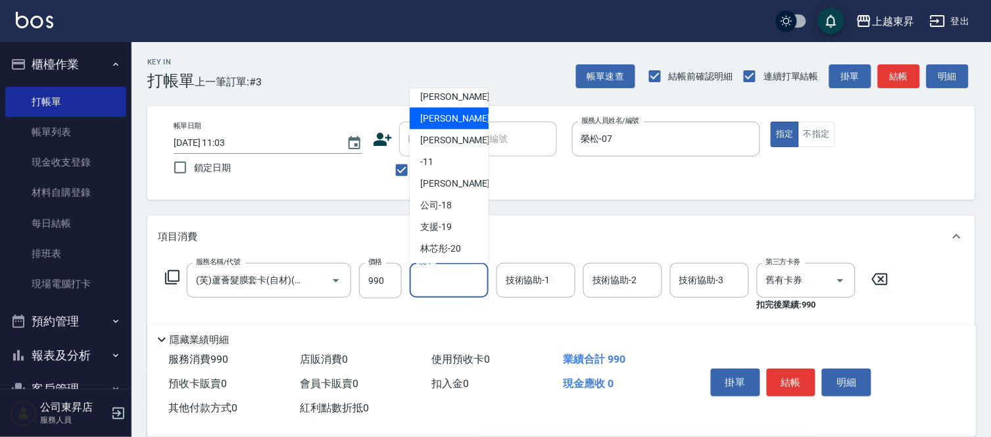
scroll to position [146, 0]
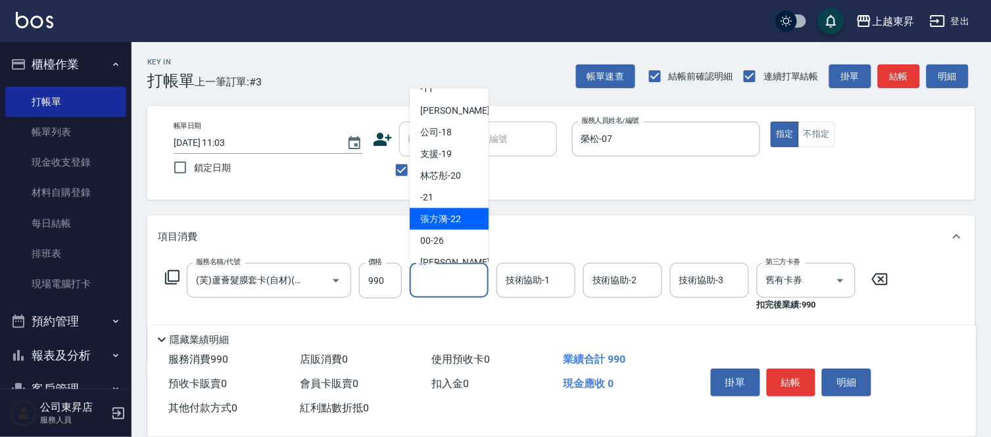
click at [454, 214] on span "[PERSON_NAME]-22" at bounding box center [440, 219] width 41 height 14
type input "[PERSON_NAME]-22"
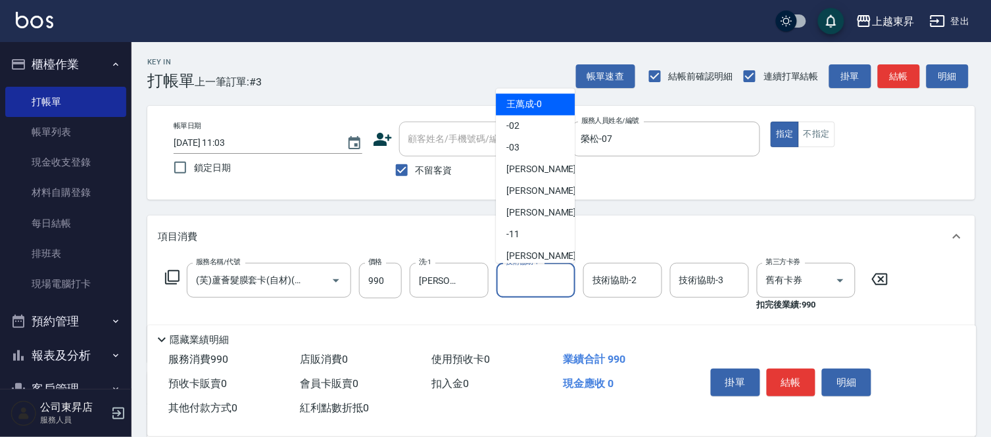
click at [541, 281] on input "技術協助-1" at bounding box center [535, 280] width 67 height 23
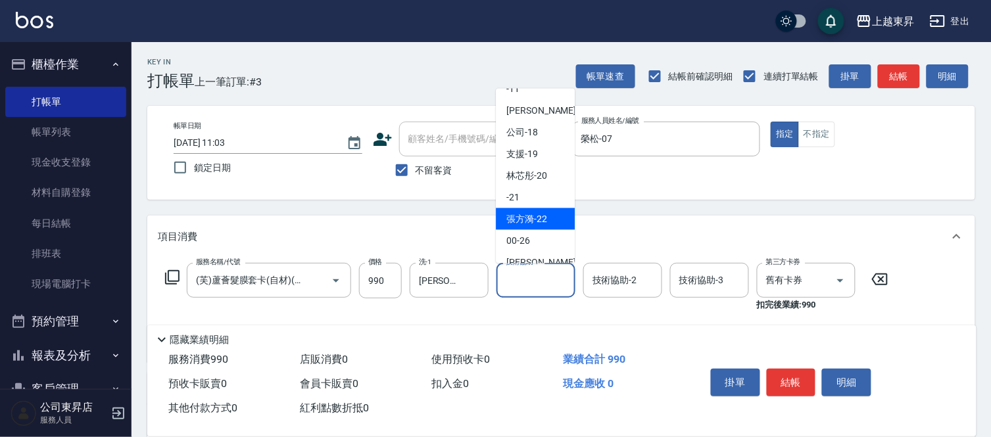
click at [518, 220] on span "[PERSON_NAME]-22" at bounding box center [526, 219] width 41 height 14
type input "[PERSON_NAME]-22"
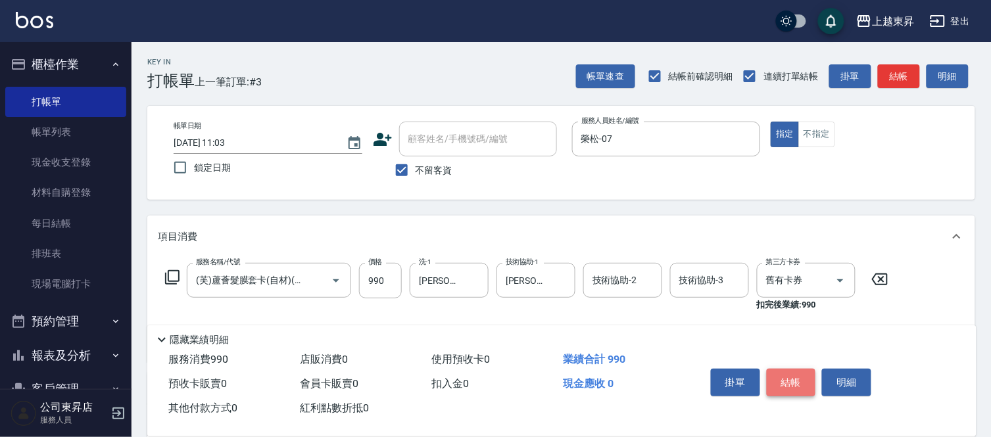
click at [800, 375] on button "結帳" at bounding box center [791, 383] width 49 height 28
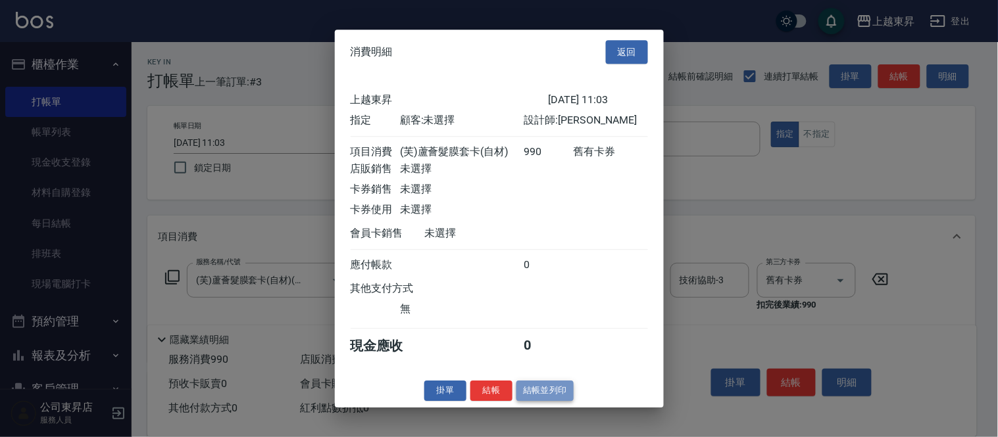
click at [554, 395] on button "結帳並列印" at bounding box center [544, 391] width 57 height 20
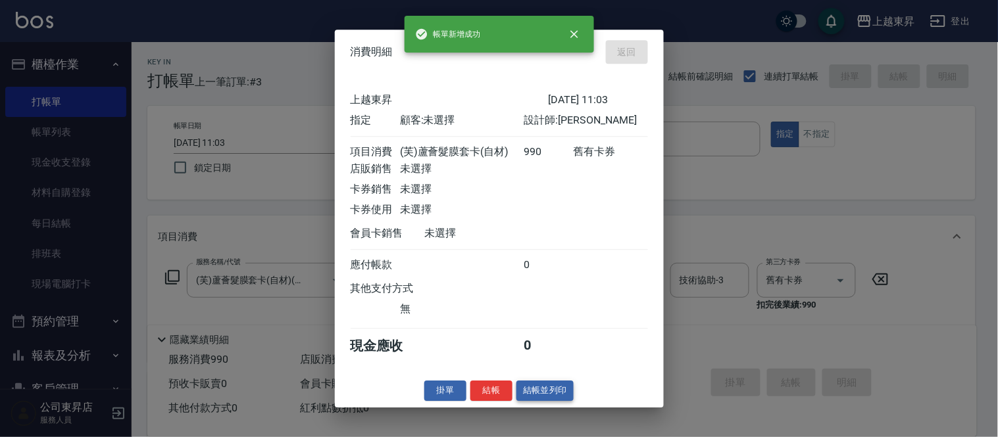
type input "[DATE] 11:04"
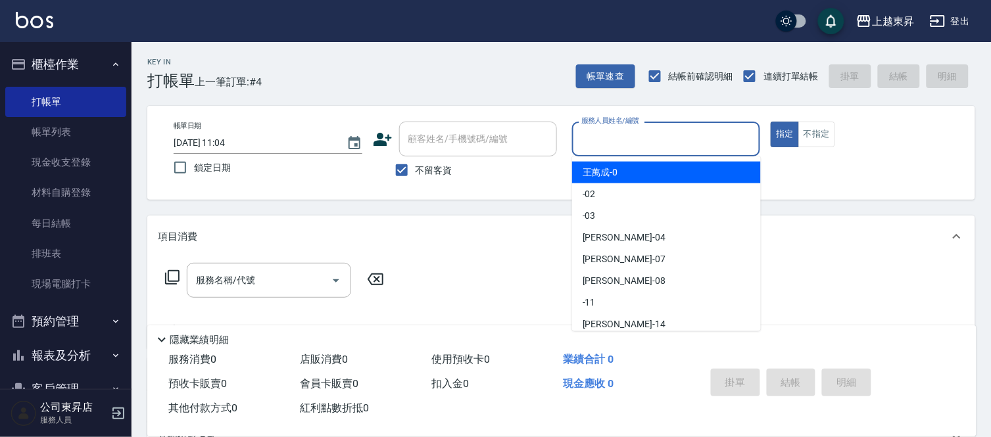
click at [602, 139] on input "服務人員姓名/編號" at bounding box center [666, 139] width 177 height 23
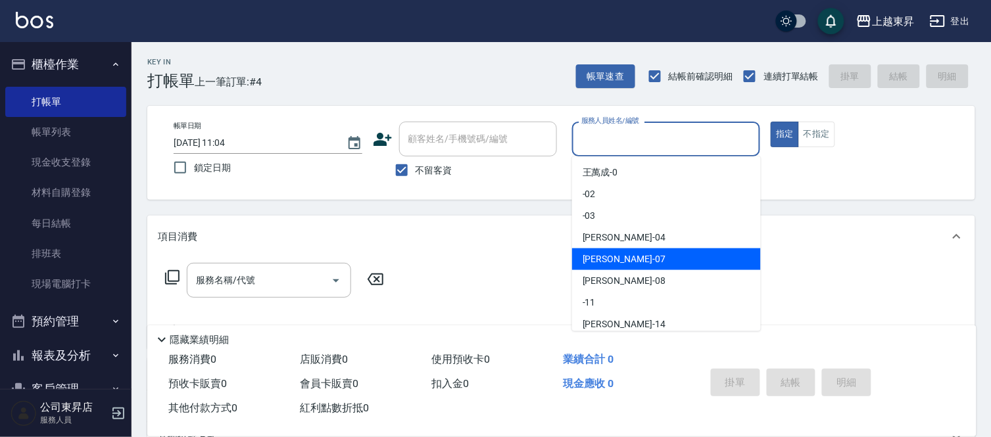
click at [613, 260] on span "榮松 -07" at bounding box center [624, 260] width 83 height 14
type input "榮松-07"
click at [617, 135] on input "榮松-07" at bounding box center [656, 139] width 157 height 23
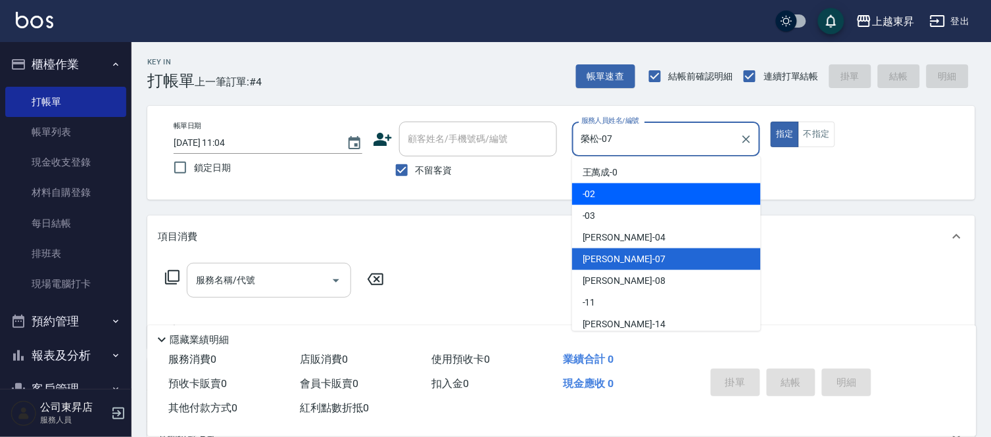
click at [228, 279] on input "服務名稱/代號" at bounding box center [259, 280] width 133 height 23
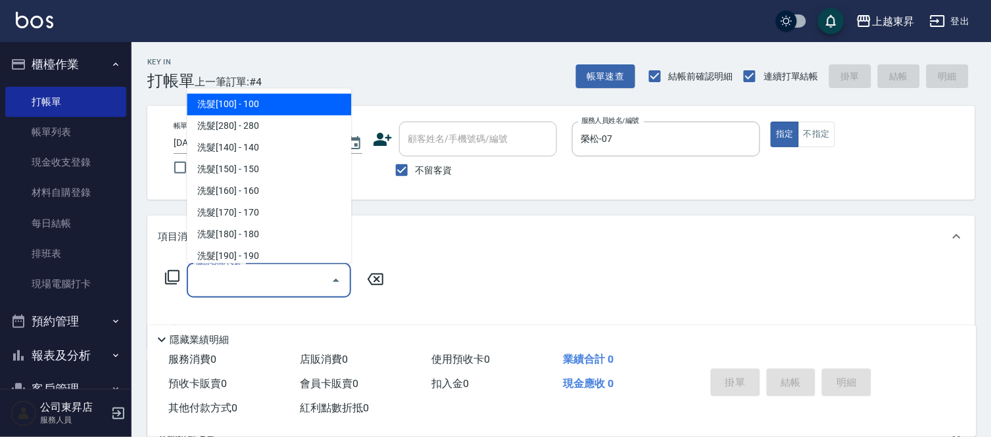
click at [264, 101] on span "洗髮[100] - 100" at bounding box center [269, 105] width 164 height 22
type input "洗髮[100](201)"
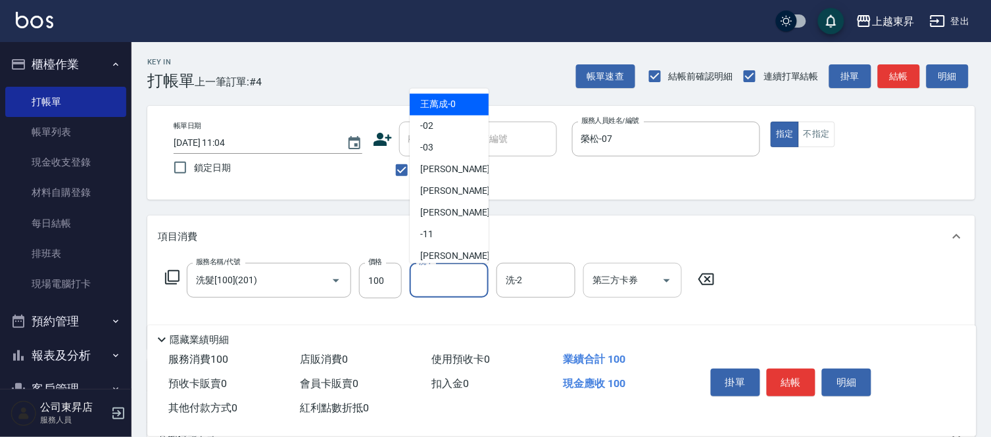
click at [454, 278] on input "洗-1" at bounding box center [449, 280] width 67 height 23
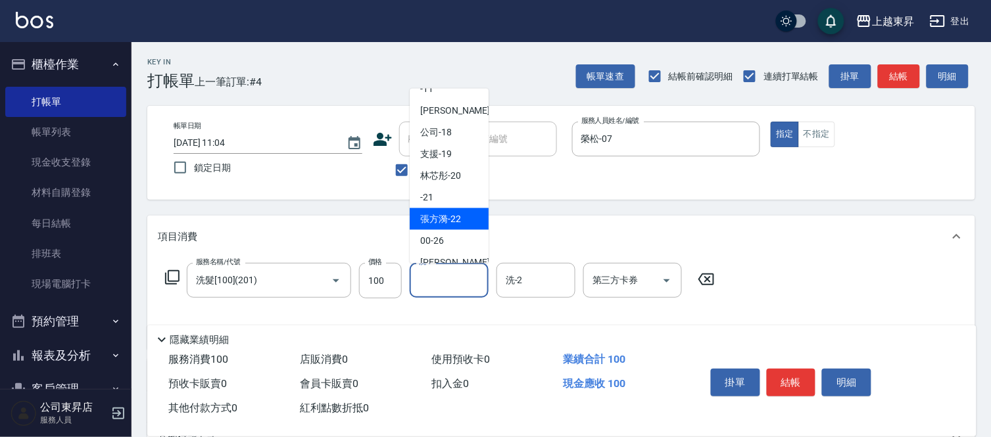
click at [445, 222] on span "[PERSON_NAME]-22" at bounding box center [440, 219] width 41 height 14
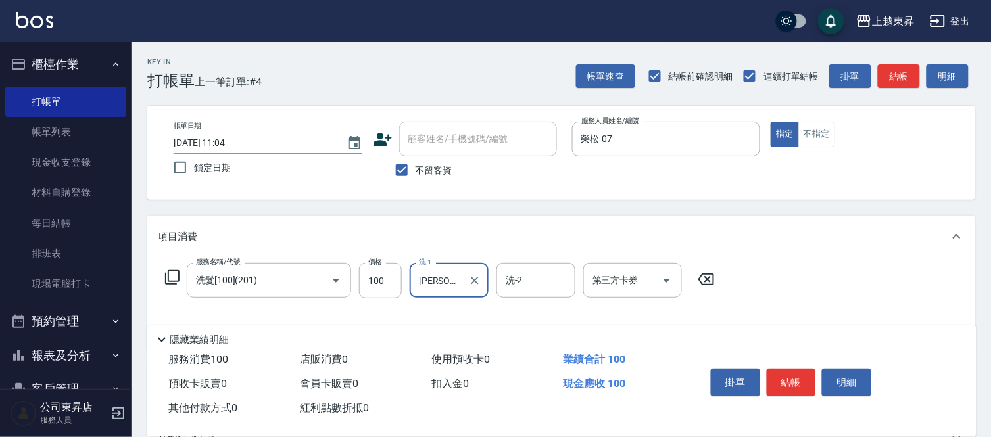
type input "[PERSON_NAME]-22"
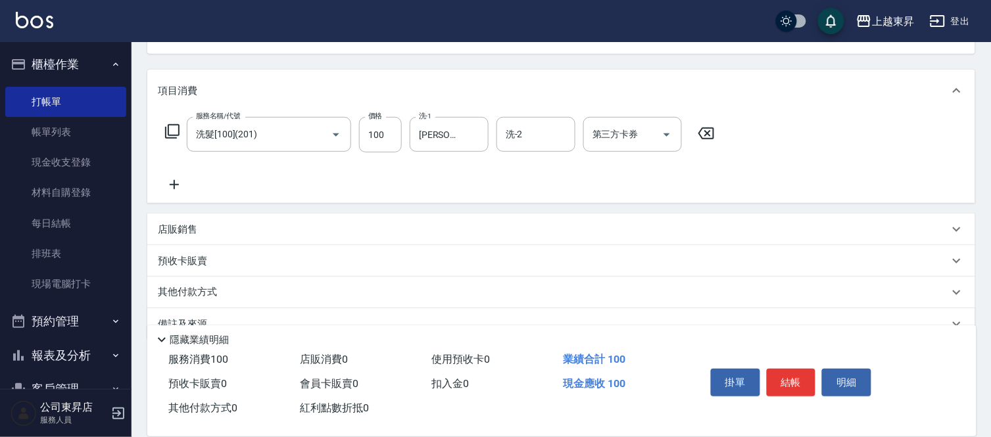
click at [172, 187] on icon at bounding box center [174, 185] width 33 height 16
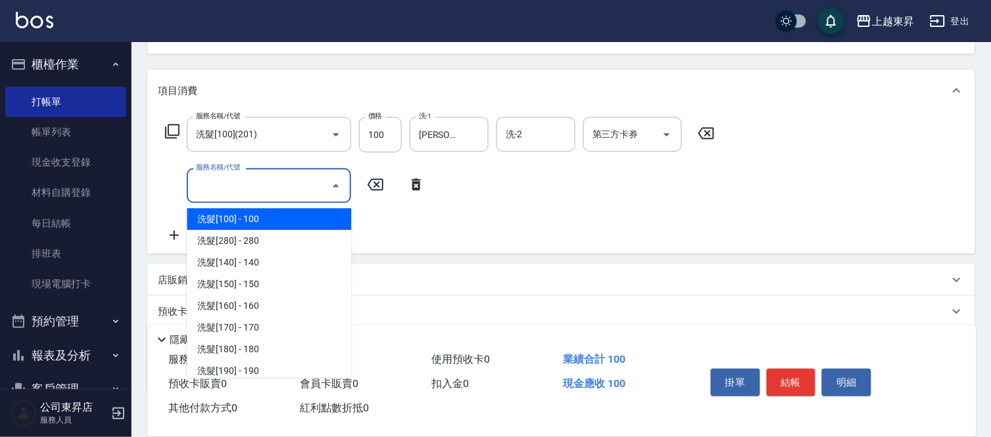
click at [208, 187] on input "服務名稱/代號" at bounding box center [259, 185] width 133 height 23
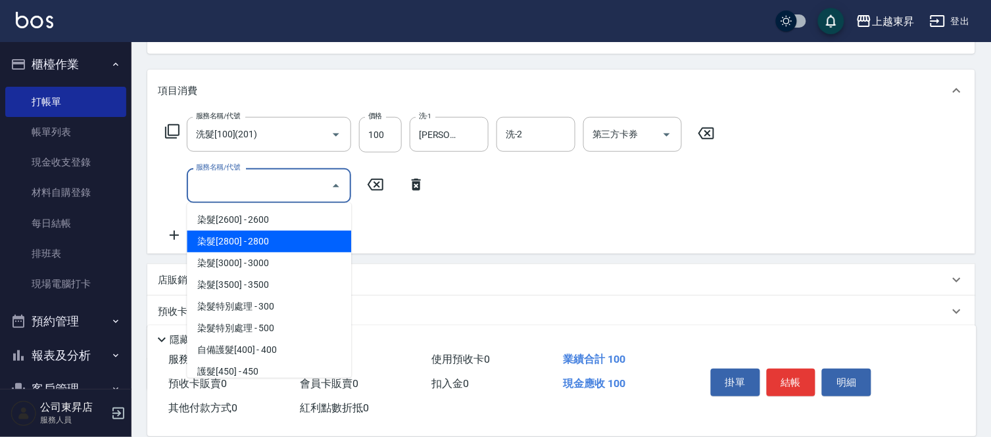
scroll to position [1461, 0]
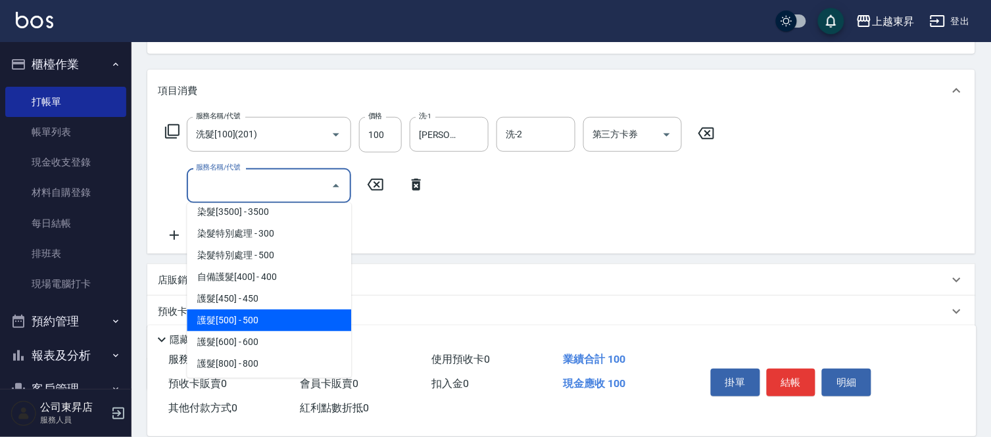
click at [272, 312] on span "護髮[500] - 500" at bounding box center [269, 321] width 164 height 22
type input "護髮[500](602)"
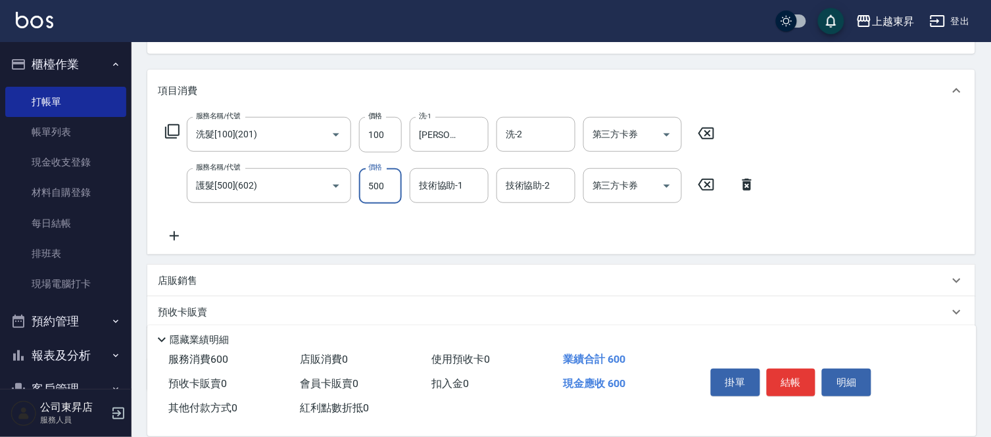
click at [377, 176] on input "500" at bounding box center [380, 186] width 43 height 36
type input "520"
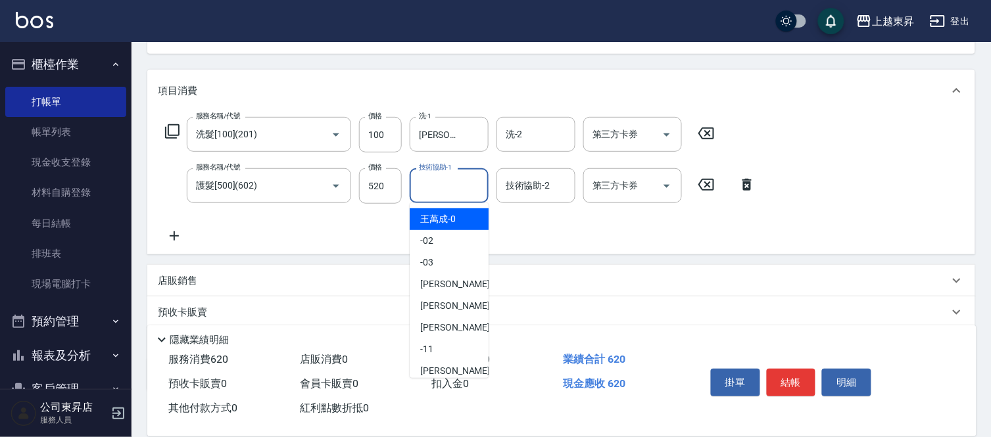
click at [436, 187] on input "技術協助-1" at bounding box center [449, 185] width 67 height 23
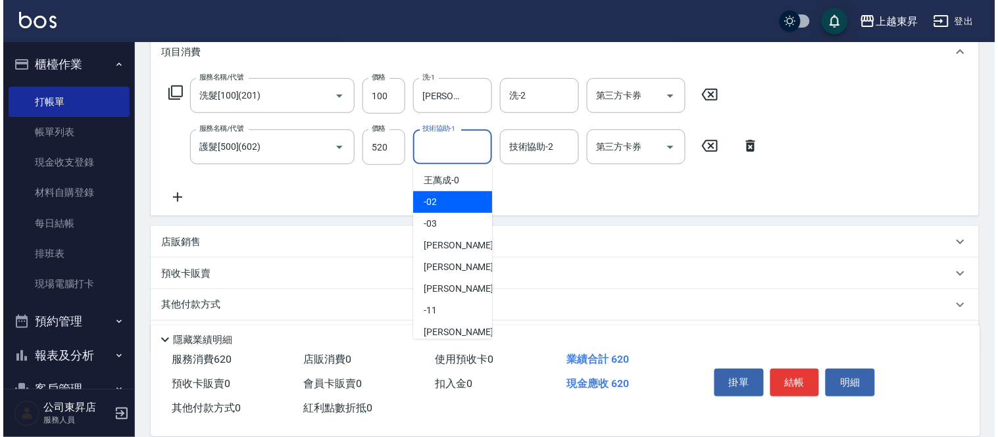
scroll to position [219, 0]
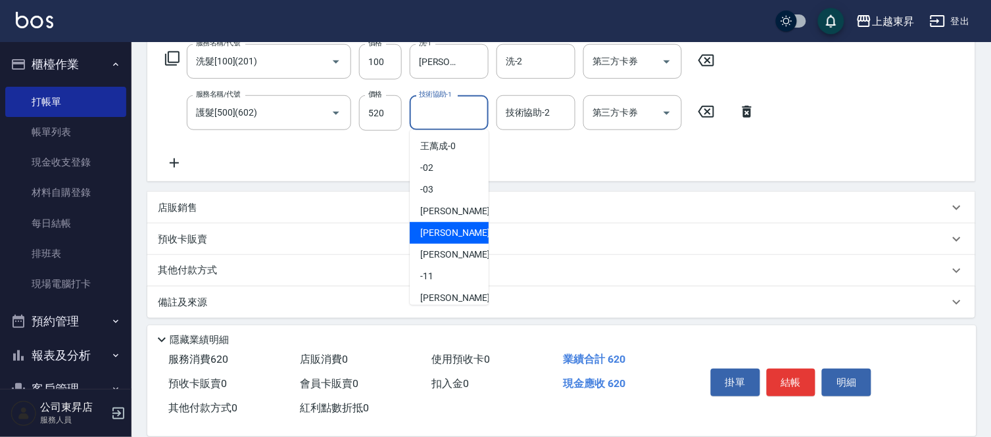
click at [456, 232] on div "榮松 -07" at bounding box center [449, 233] width 79 height 22
type input "榮松-07"
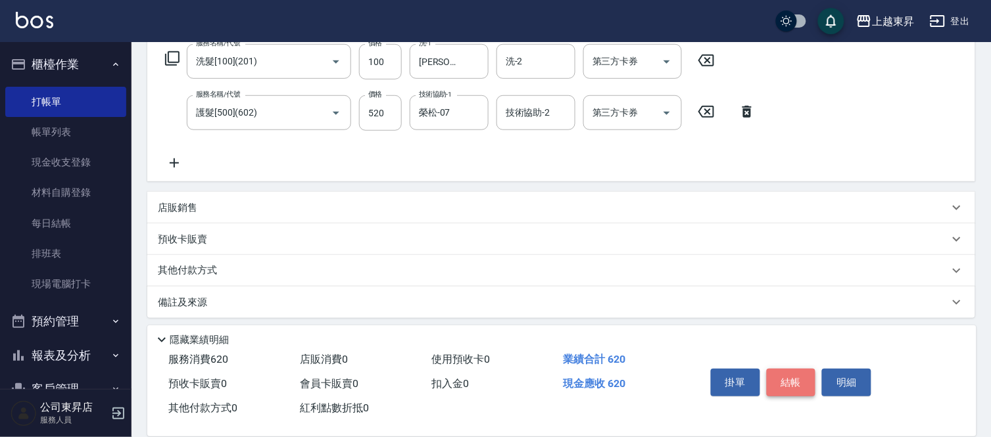
click at [790, 379] on button "結帳" at bounding box center [791, 383] width 49 height 28
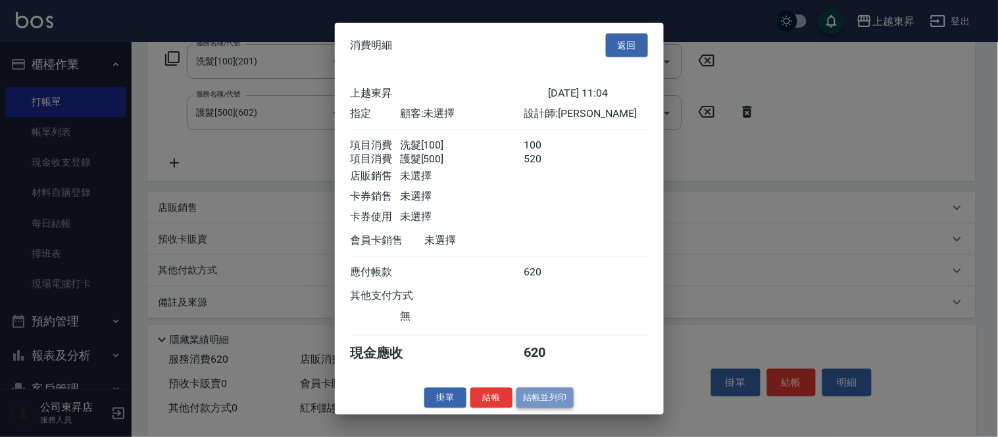
click at [544, 406] on button "結帳並列印" at bounding box center [544, 398] width 57 height 20
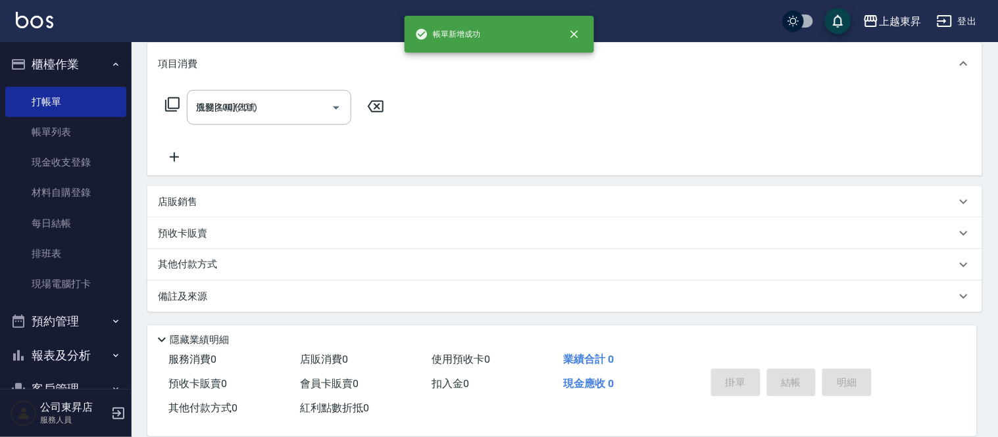
type input "[DATE] 11:06"
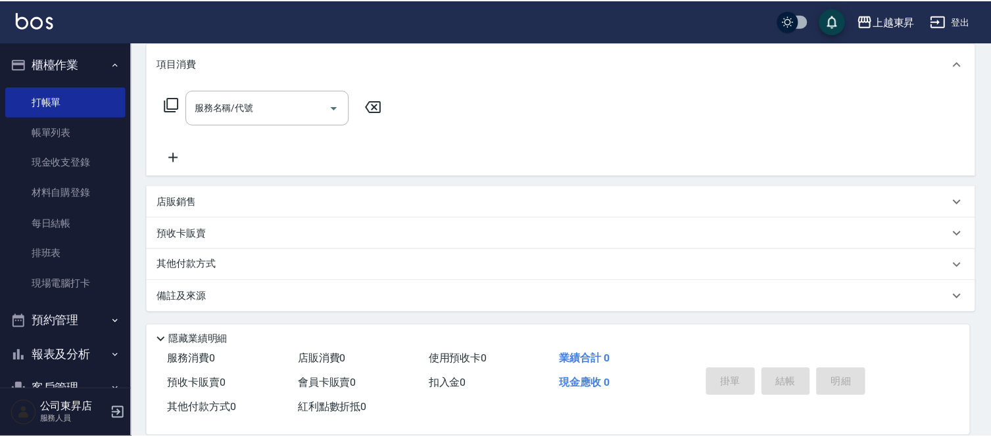
scroll to position [0, 0]
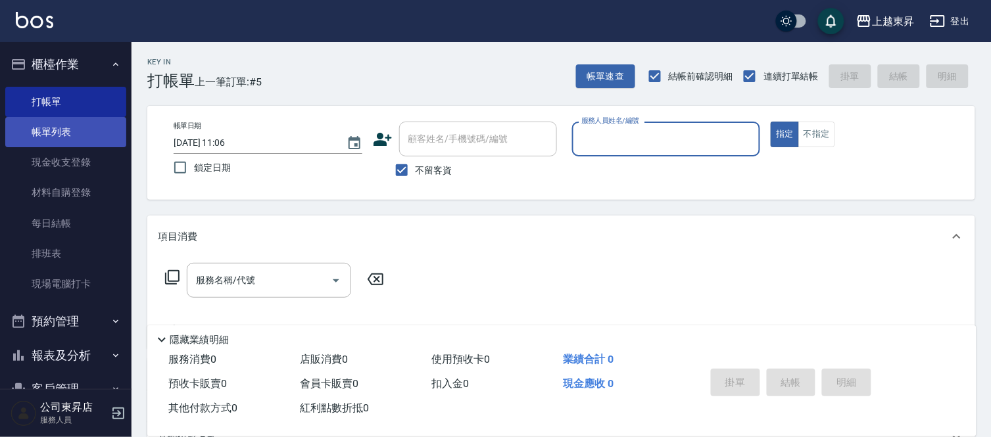
click at [48, 133] on link "帳單列表" at bounding box center [65, 132] width 121 height 30
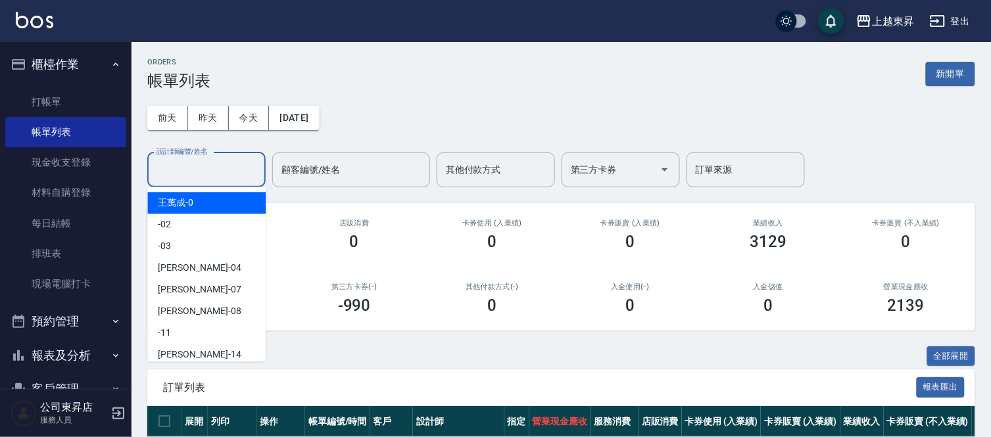
click at [171, 168] on input "設計師編號/姓名" at bounding box center [206, 169] width 107 height 23
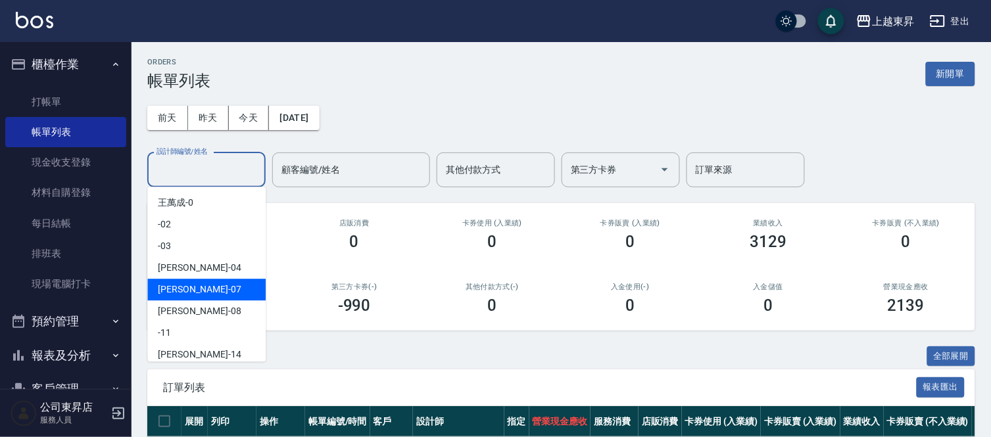
click at [183, 287] on span "榮松 -07" at bounding box center [199, 290] width 83 height 14
type input "榮松-07"
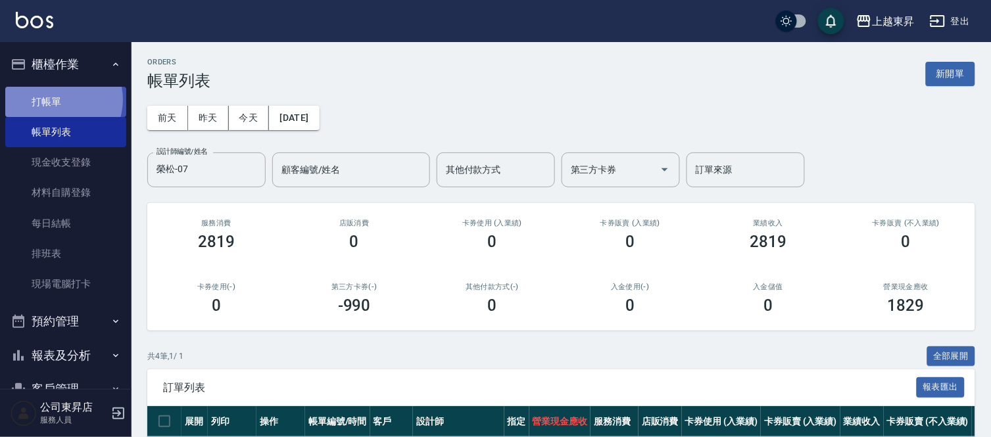
click at [58, 99] on link "打帳單" at bounding box center [65, 102] width 121 height 30
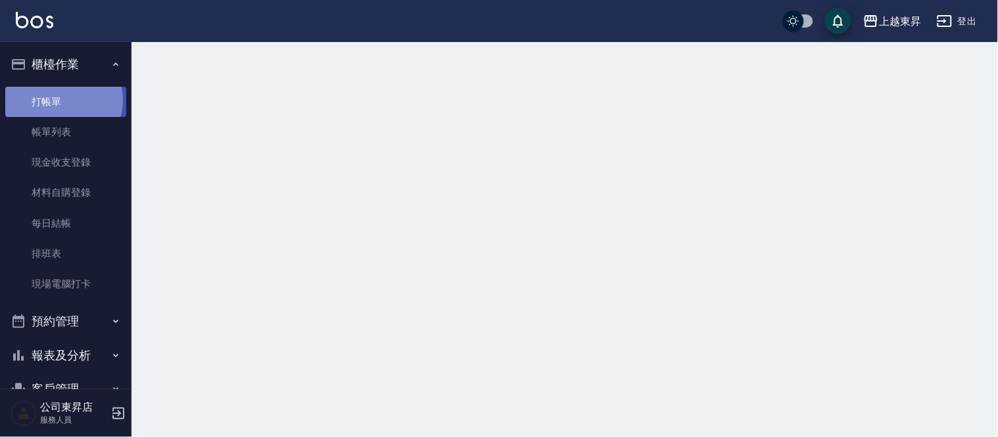
click at [59, 100] on link "打帳單" at bounding box center [65, 102] width 121 height 30
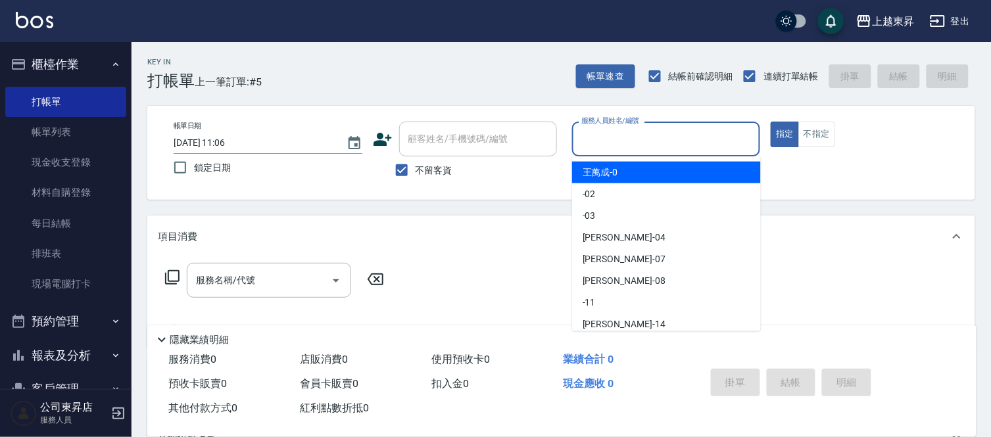
drag, startPoint x: 619, startPoint y: 137, endPoint x: 614, endPoint y: 186, distance: 49.6
click at [619, 138] on input "服務人員姓名/編號" at bounding box center [666, 139] width 177 height 23
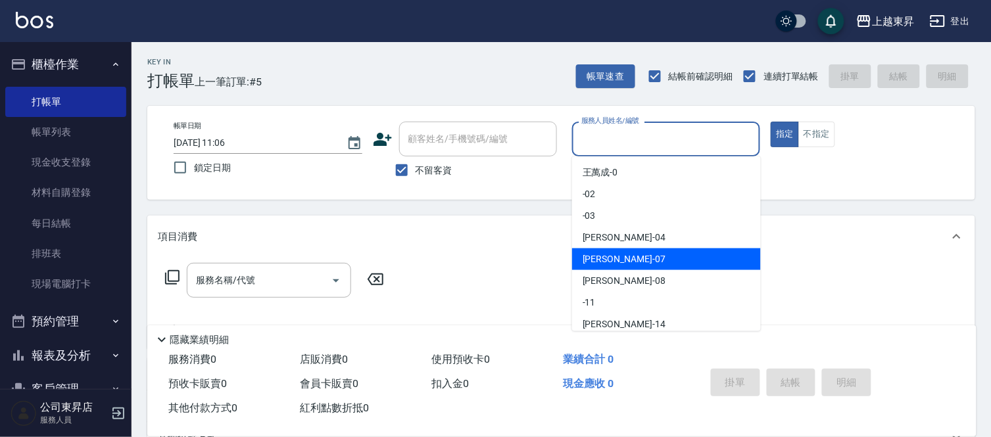
click at [619, 259] on div "榮松 -07" at bounding box center [666, 260] width 189 height 22
type input "榮松-07"
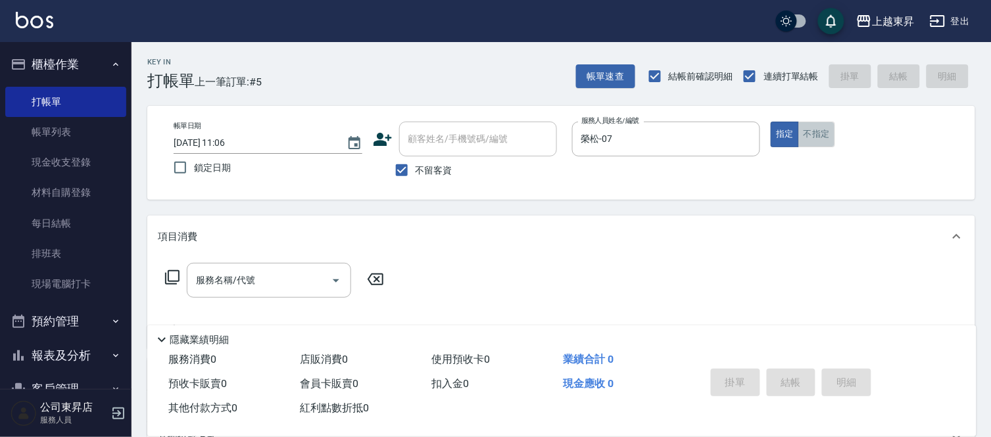
click at [819, 140] on button "不指定" at bounding box center [816, 135] width 37 height 26
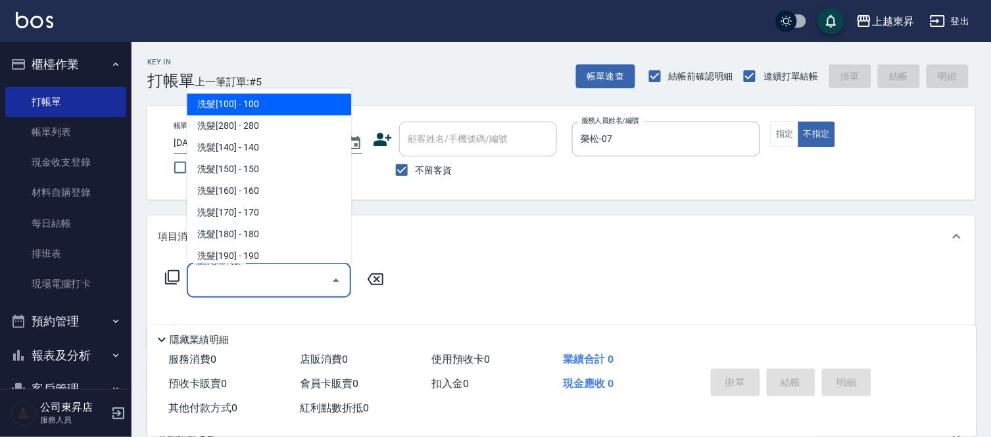
click at [242, 277] on input "服務名稱/代號" at bounding box center [259, 280] width 133 height 23
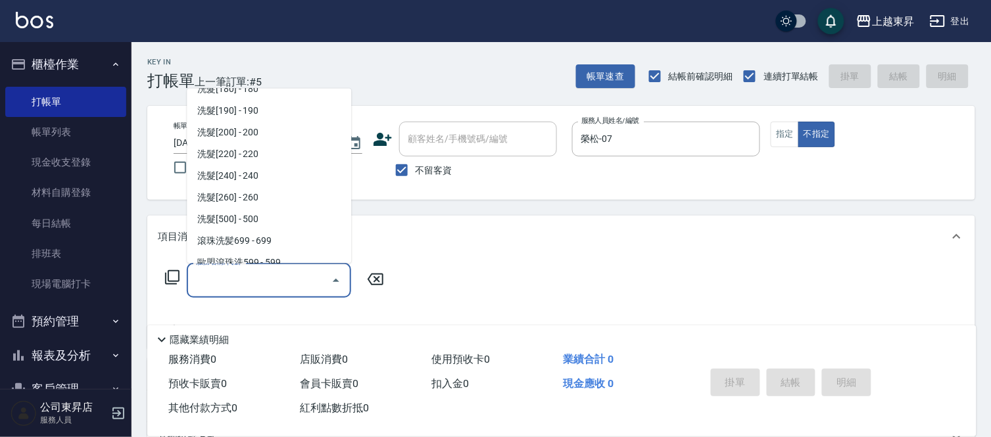
scroll to position [219, 0]
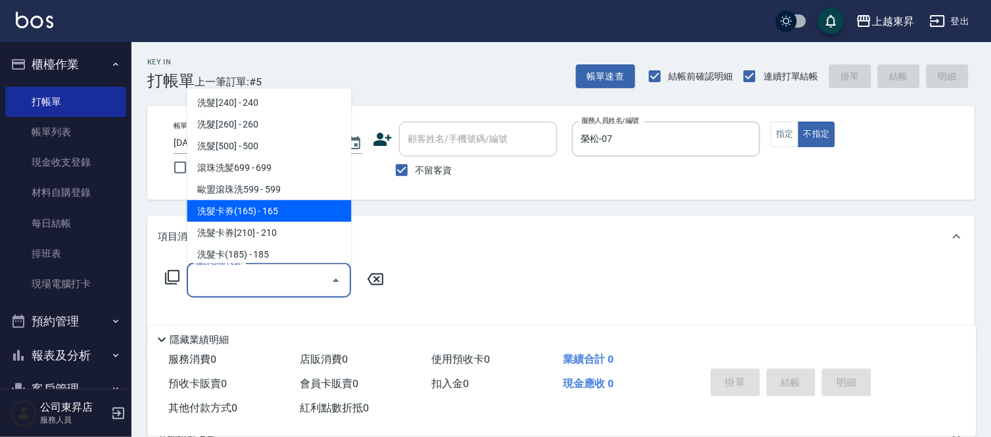
click at [274, 211] on span "洗髮卡券(165) - 165" at bounding box center [269, 212] width 164 height 22
type input "洗髮卡券(165)(220)"
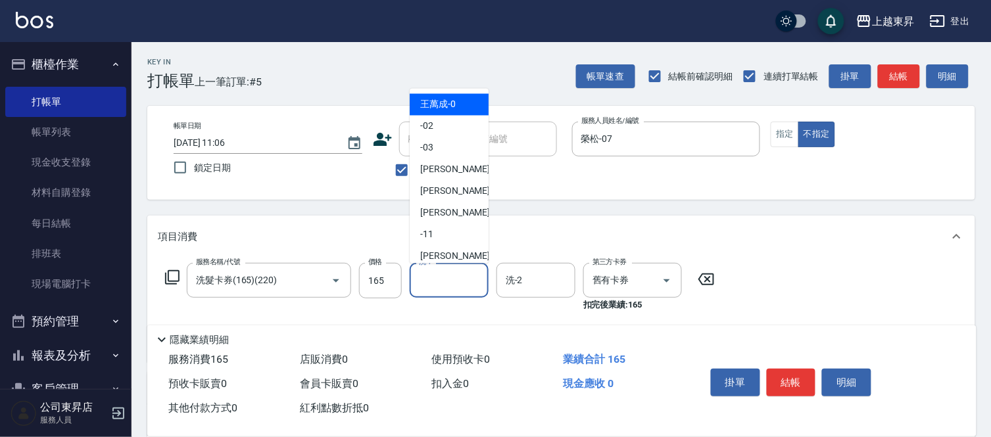
click at [466, 281] on input "洗-1" at bounding box center [449, 280] width 67 height 23
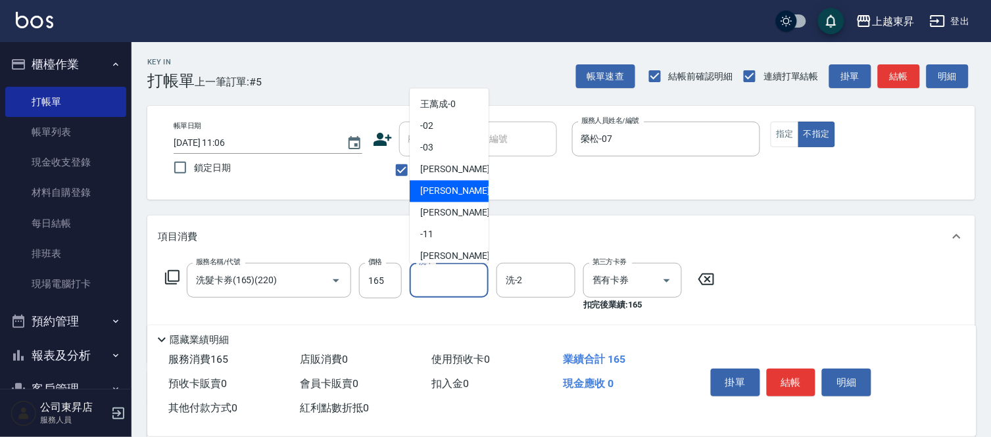
click at [454, 191] on div "榮松 -07" at bounding box center [449, 192] width 79 height 22
type input "榮松-07"
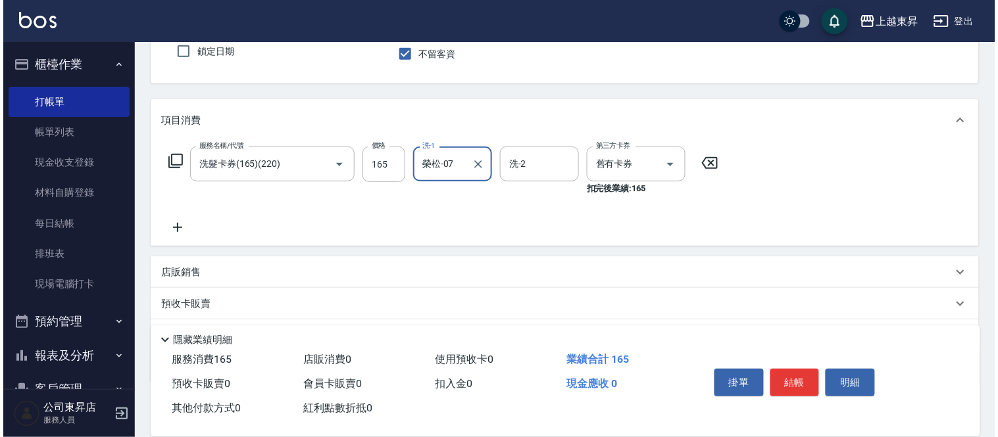
scroll to position [146, 0]
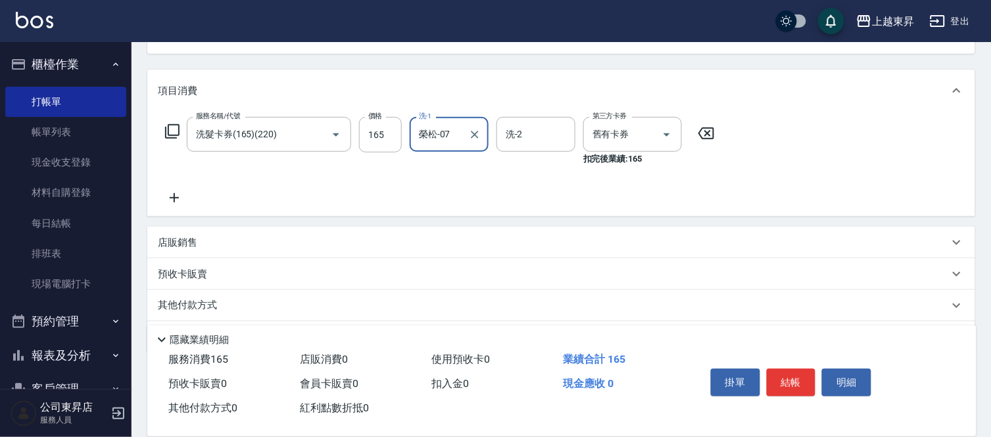
click at [178, 198] on icon at bounding box center [174, 198] width 33 height 16
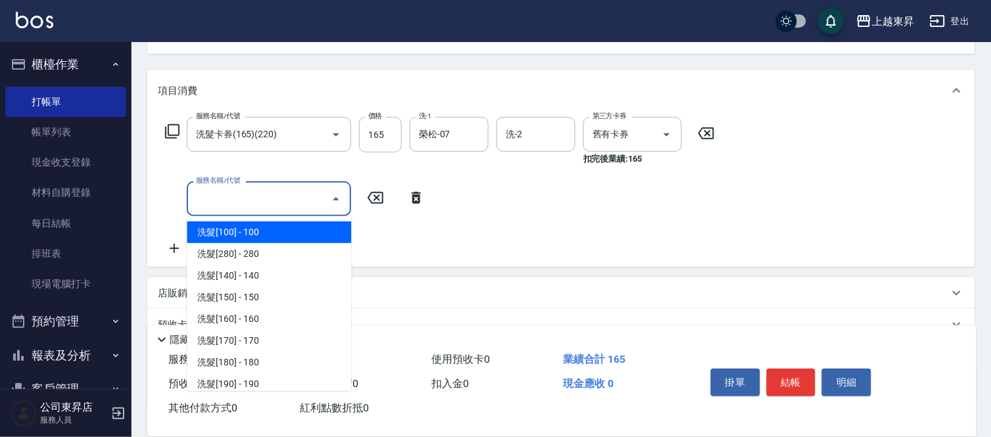
click at [202, 201] on input "服務名稱/代號" at bounding box center [259, 198] width 133 height 23
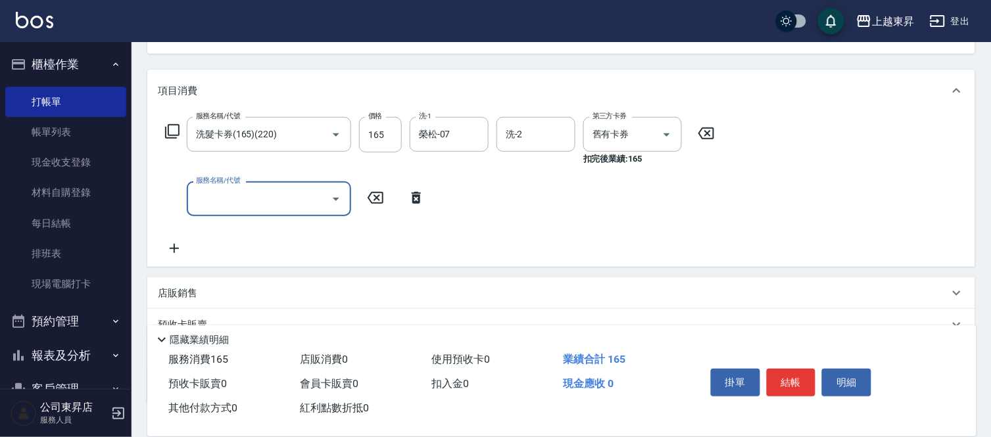
drag, startPoint x: 202, startPoint y: 201, endPoint x: 206, endPoint y: 212, distance: 11.2
click at [203, 203] on input "服務名稱/代號" at bounding box center [259, 198] width 133 height 23
drag, startPoint x: 280, startPoint y: 227, endPoint x: 288, endPoint y: 227, distance: 7.9
click at [288, 227] on span "潤絲 - 20" at bounding box center [269, 233] width 164 height 22
type input "潤絲(801)"
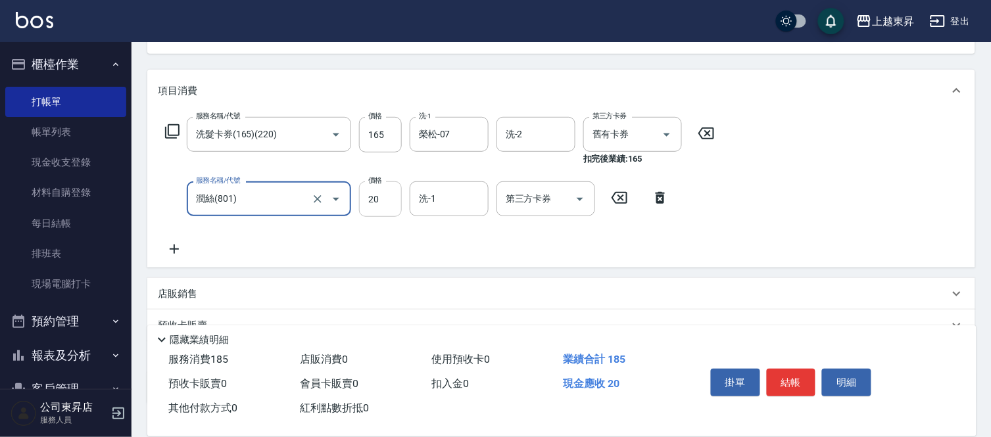
click at [377, 197] on input "20" at bounding box center [380, 199] width 43 height 36
type input "30"
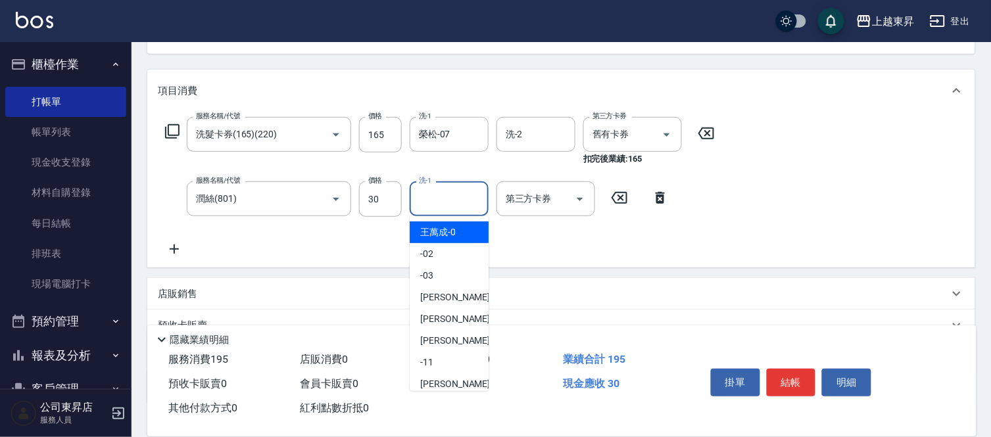
click at [464, 193] on input "洗-1" at bounding box center [449, 198] width 67 height 23
click at [442, 320] on span "榮松 -07" at bounding box center [461, 319] width 83 height 14
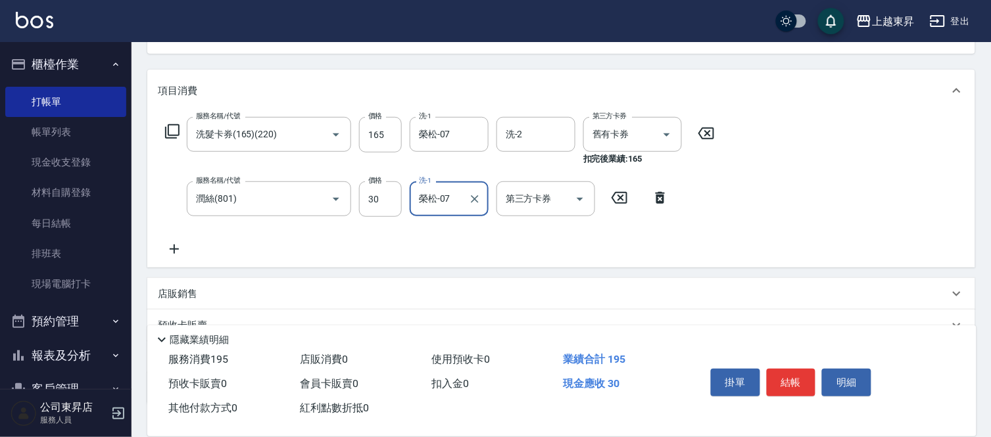
type input "榮松-07"
click at [789, 375] on button "結帳" at bounding box center [791, 383] width 49 height 28
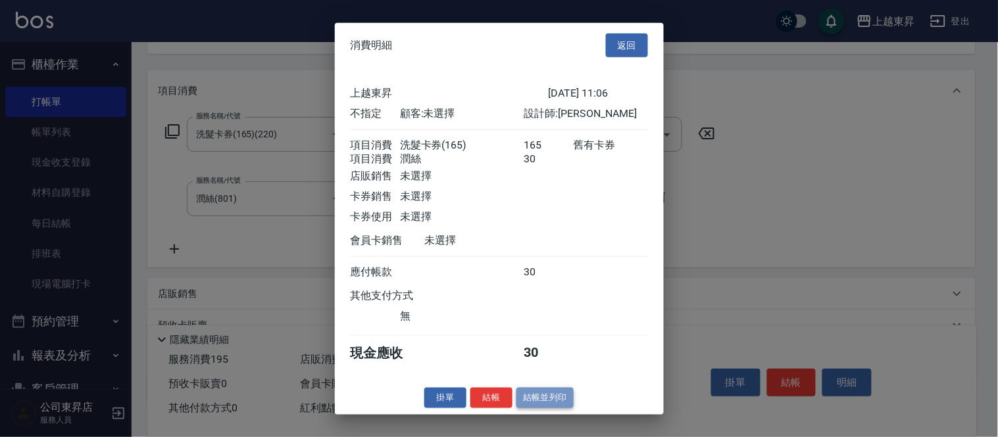
click at [548, 402] on button "結帳並列印" at bounding box center [544, 398] width 57 height 20
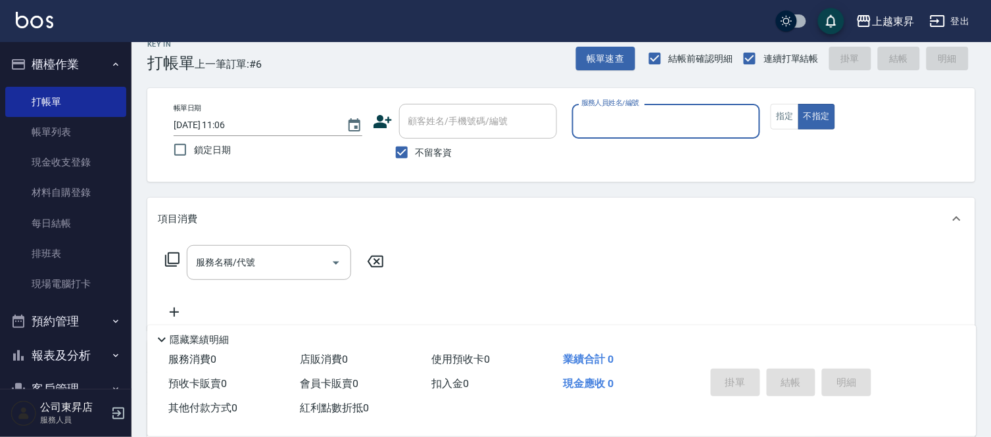
scroll to position [0, 0]
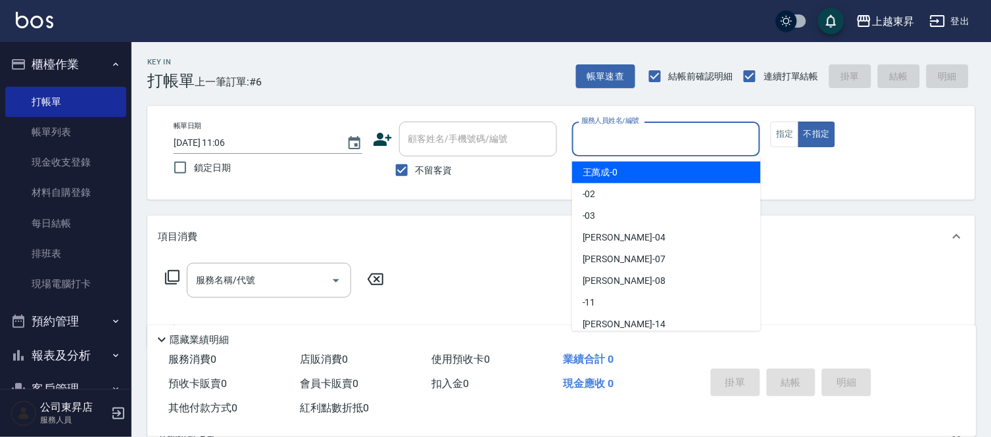
click at [621, 138] on input "服務人員姓名/編號" at bounding box center [666, 139] width 177 height 23
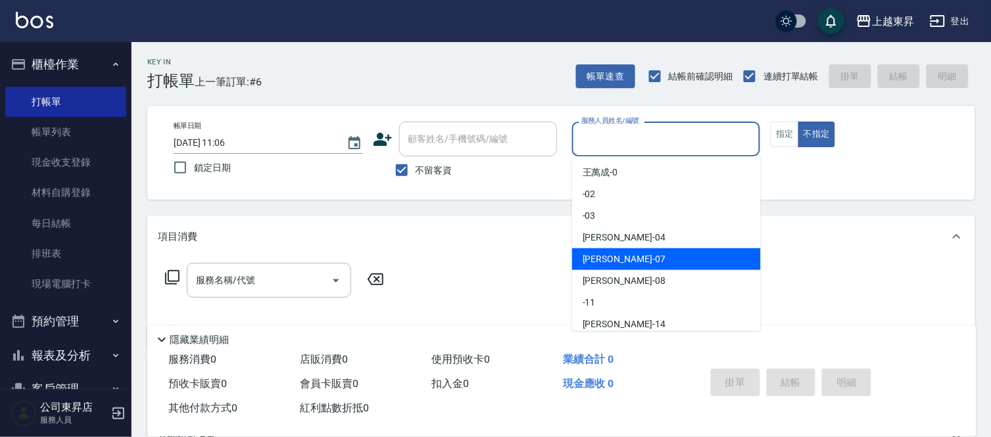
click at [612, 258] on span "榮松 -07" at bounding box center [624, 260] width 83 height 14
type input "榮松-07"
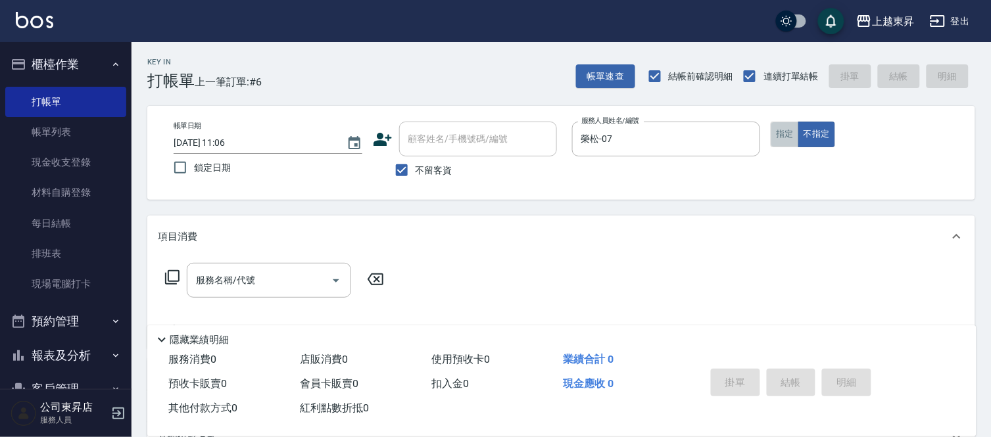
click at [776, 139] on button "指定" at bounding box center [785, 135] width 28 height 26
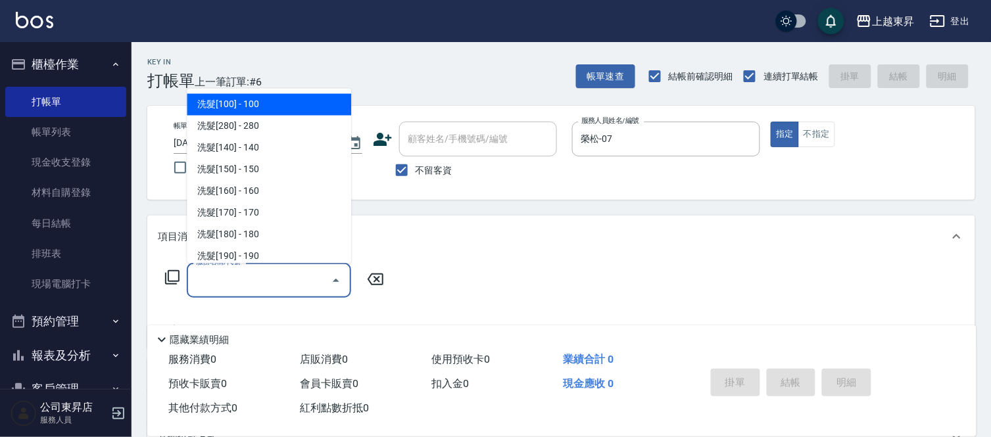
click at [254, 283] on input "服務名稱/代號" at bounding box center [259, 280] width 133 height 23
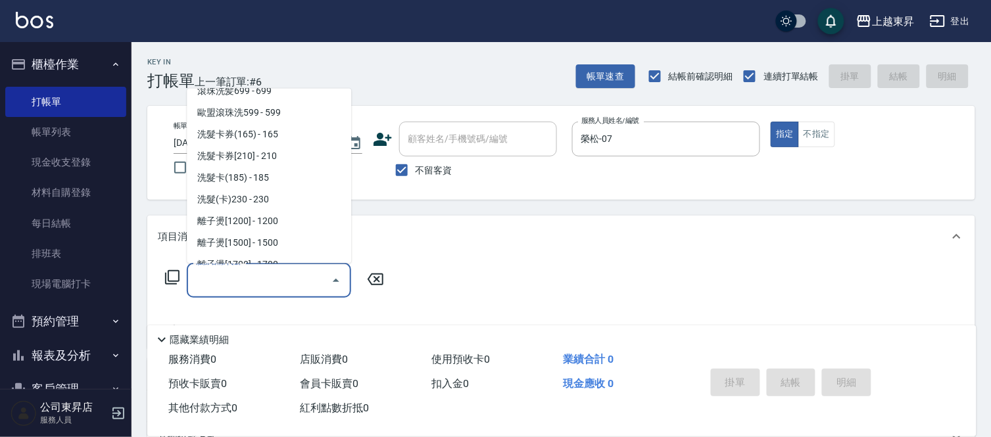
scroll to position [365, 0]
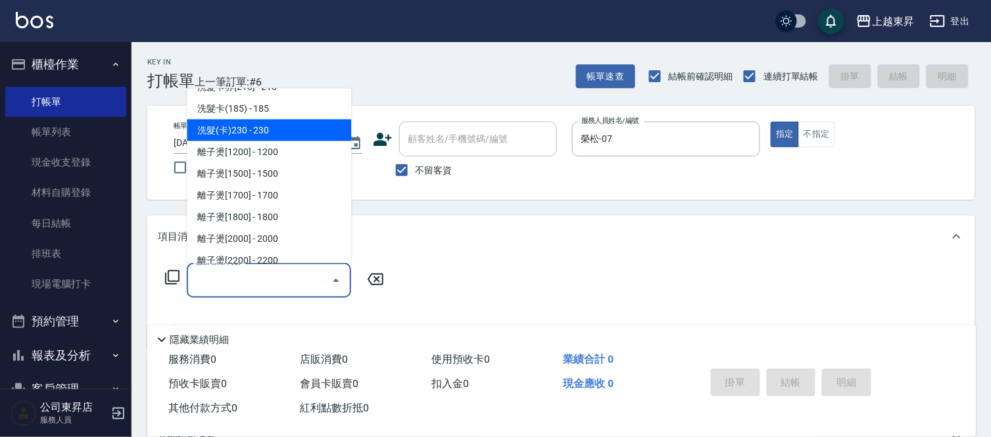
drag, startPoint x: 276, startPoint y: 132, endPoint x: 345, endPoint y: 181, distance: 84.8
click at [276, 133] on span "洗髮(卡)230 - 230" at bounding box center [269, 131] width 164 height 22
type input "洗髮(卡)230(224)"
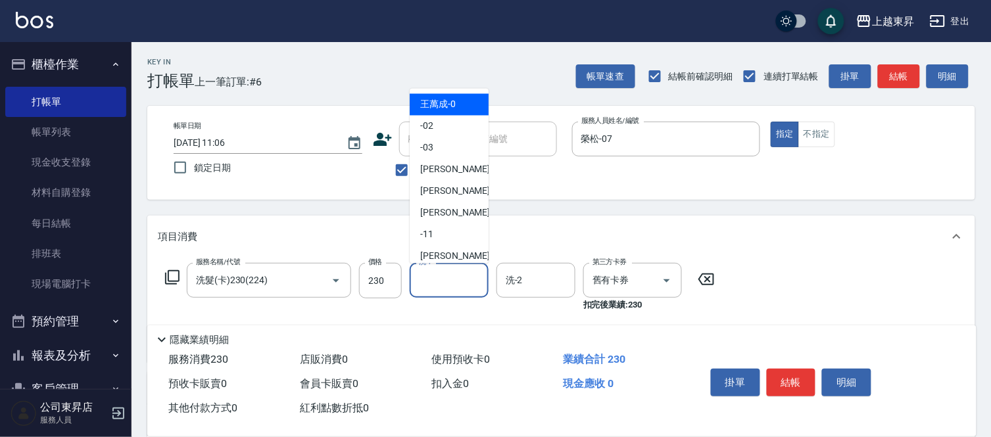
click at [442, 281] on input "洗-1" at bounding box center [449, 280] width 67 height 23
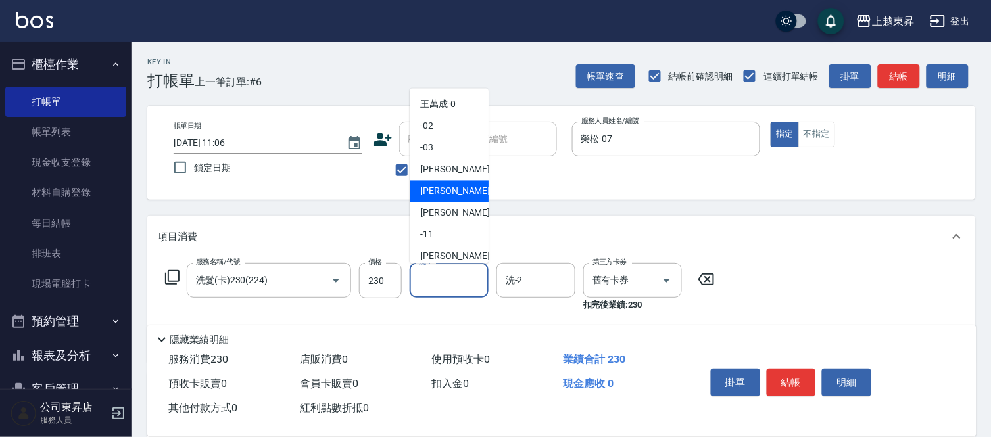
click at [449, 189] on span "榮松 -07" at bounding box center [461, 192] width 83 height 14
type input "榮松-07"
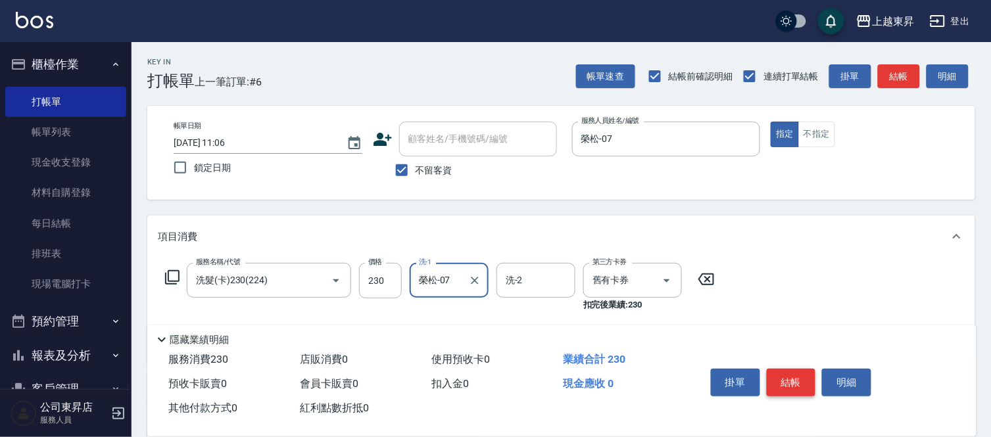
click at [792, 385] on button "結帳" at bounding box center [791, 383] width 49 height 28
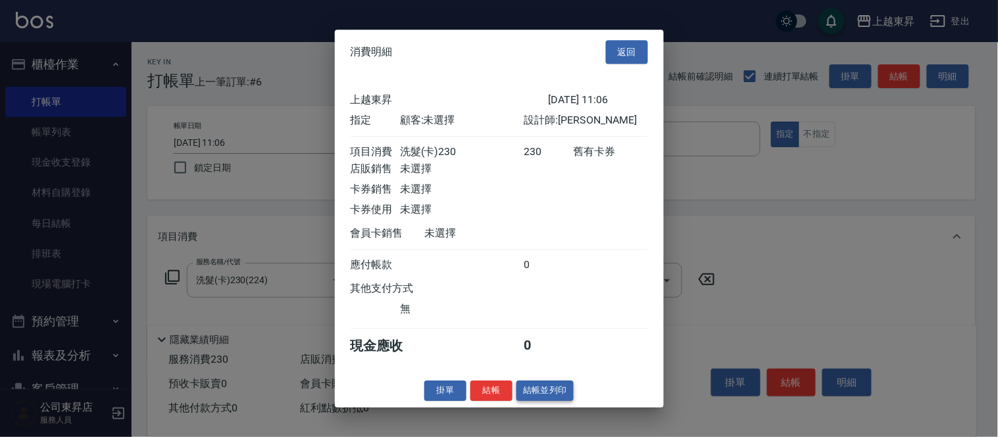
click at [548, 395] on button "結帳並列印" at bounding box center [544, 391] width 57 height 20
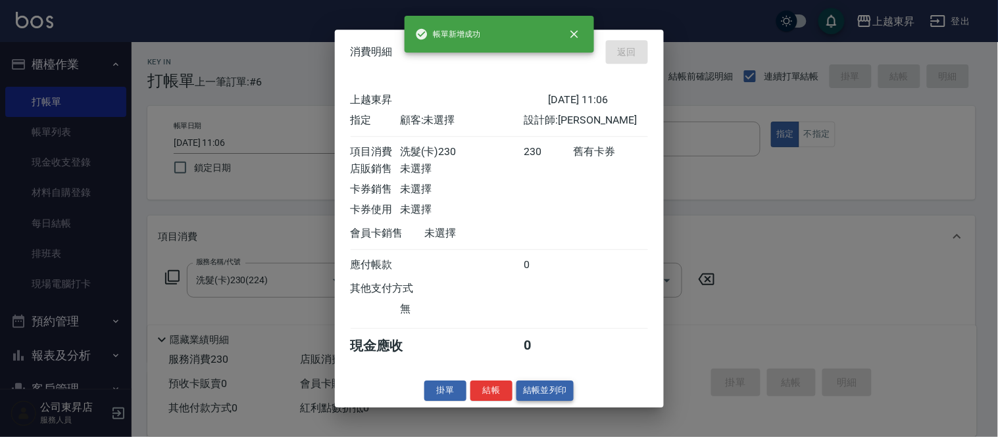
type input "[DATE] 11:07"
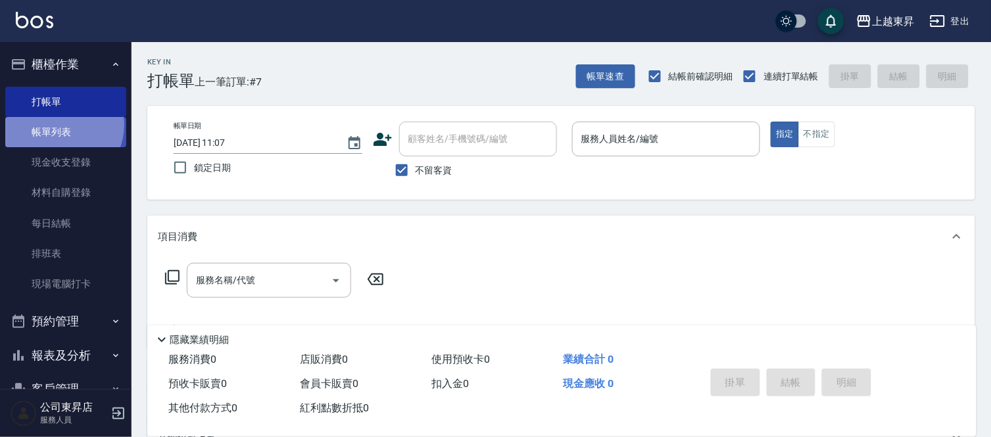
click at [58, 125] on link "帳單列表" at bounding box center [65, 132] width 121 height 30
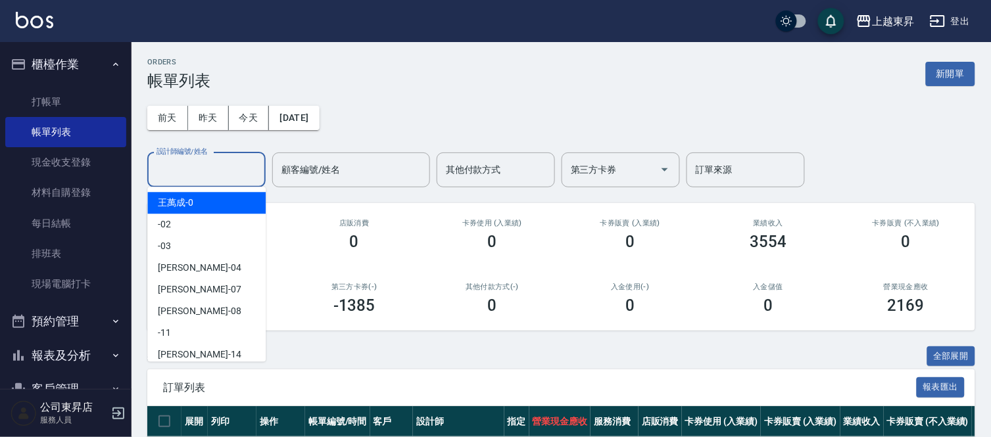
click at [178, 167] on input "設計師編號/姓名" at bounding box center [206, 169] width 107 height 23
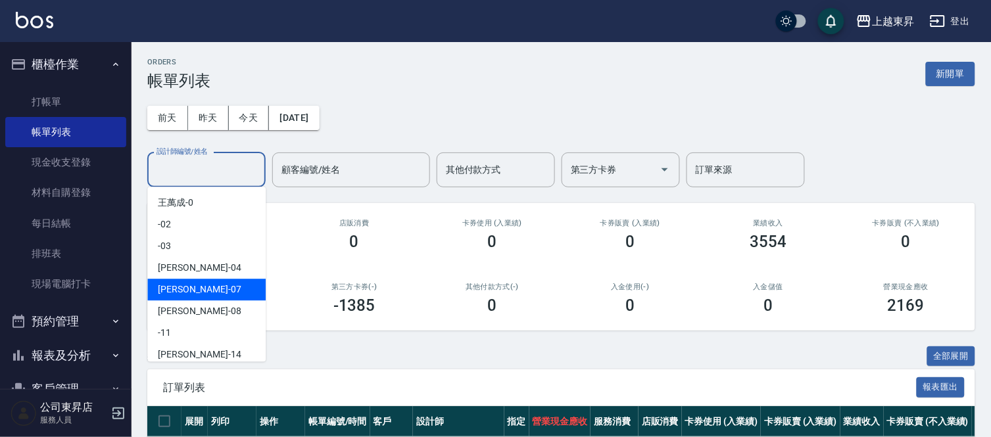
click at [160, 290] on span "榮松 -07" at bounding box center [199, 290] width 83 height 14
type input "榮松-07"
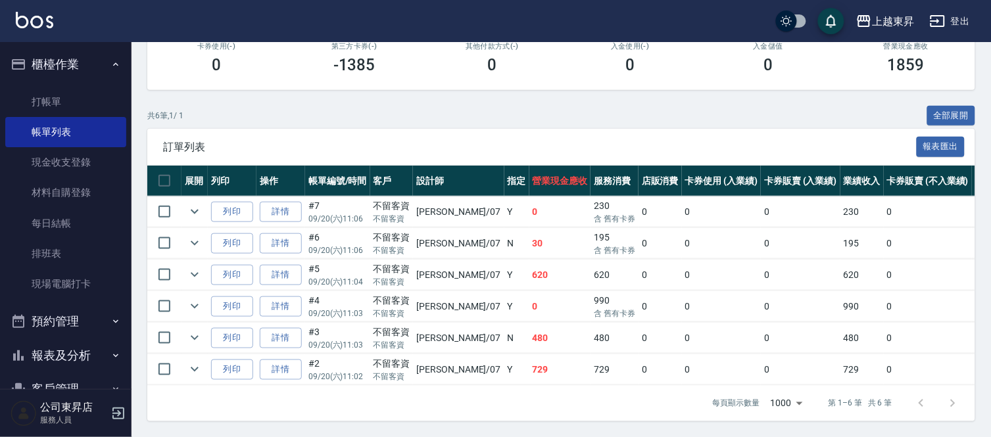
scroll to position [252, 0]
click at [281, 233] on link "詳情" at bounding box center [281, 243] width 42 height 20
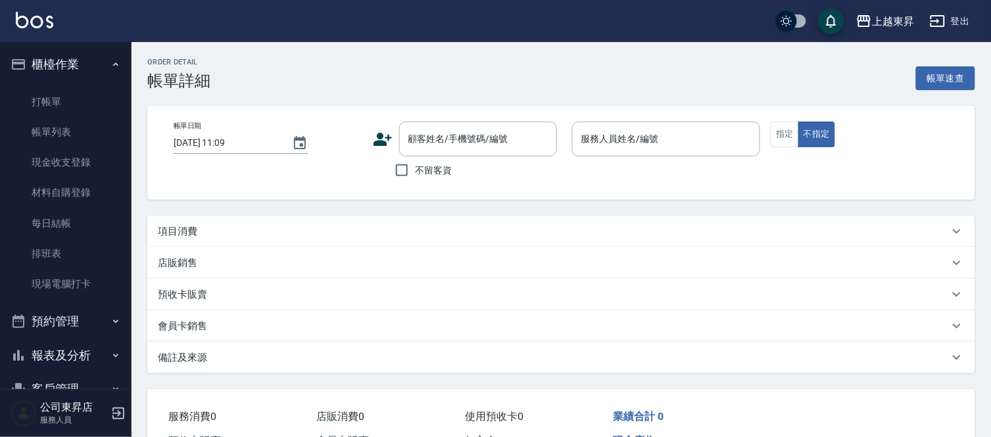
type input "[DATE] 11:06"
checkbox input "true"
type input "榮松-07"
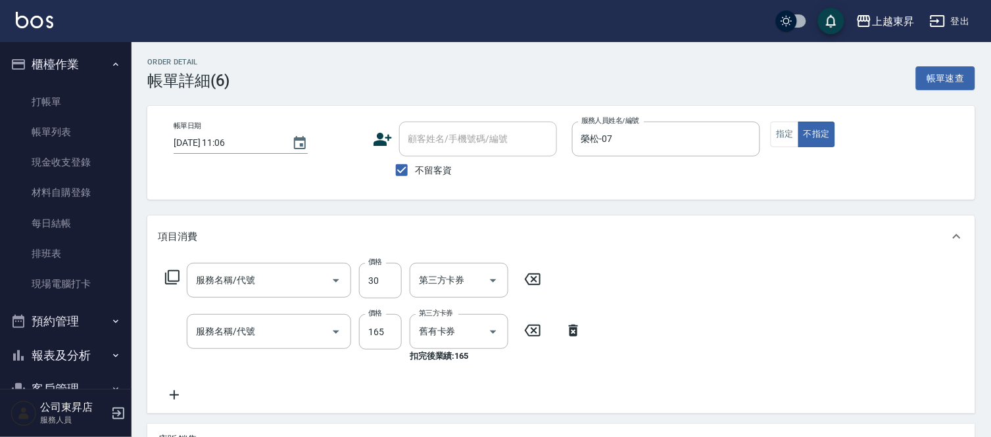
type input "潤絲(801)"
type input "洗髮卡券(165)(220)"
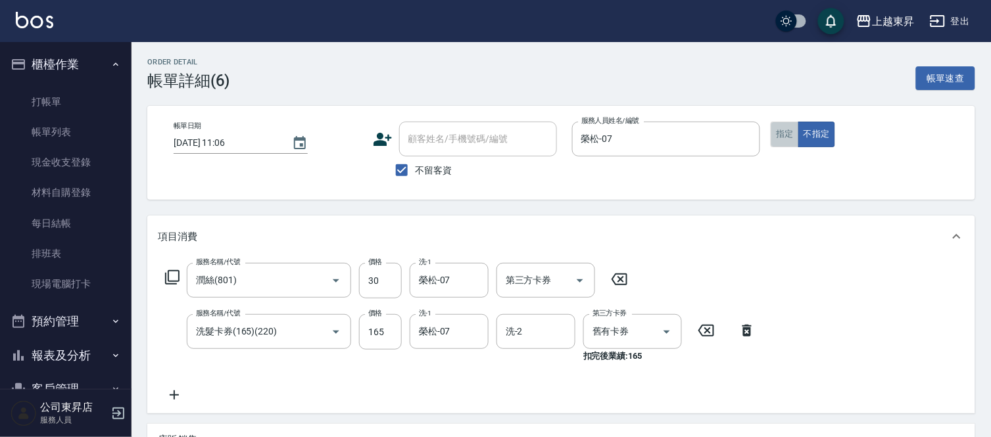
click at [791, 137] on button "指定" at bounding box center [785, 135] width 28 height 26
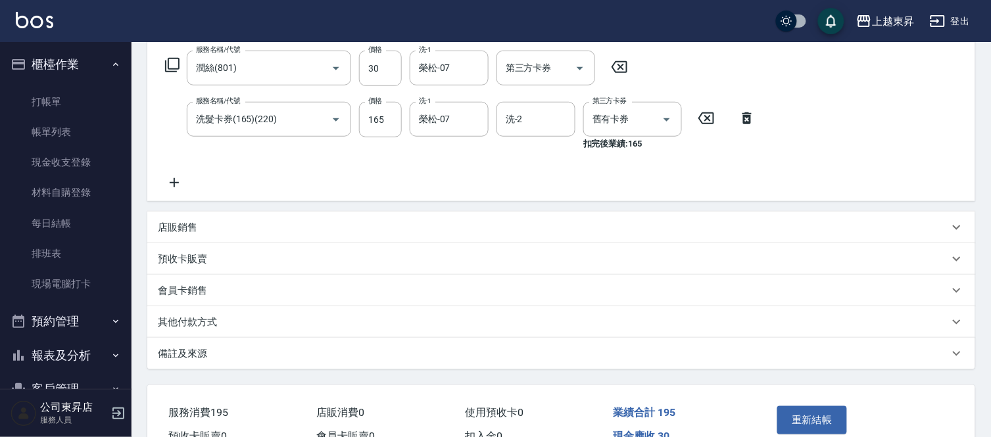
scroll to position [285, 0]
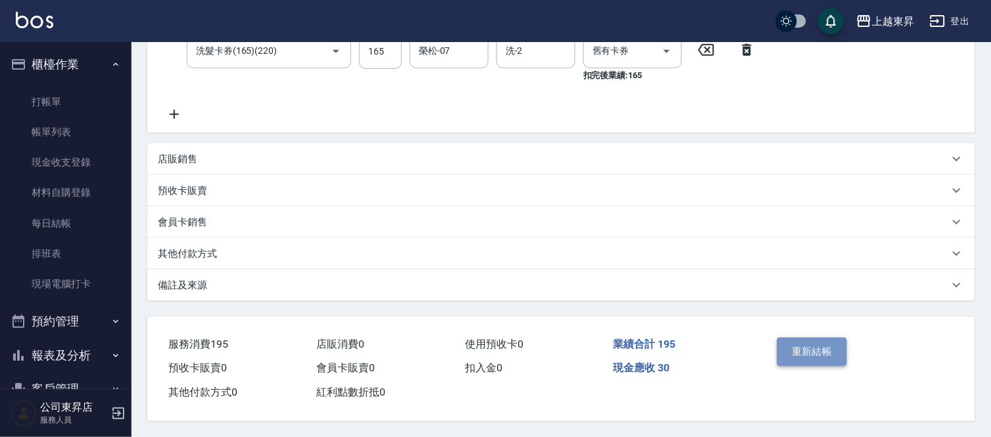
click at [827, 347] on button "重新結帳" at bounding box center [812, 352] width 70 height 28
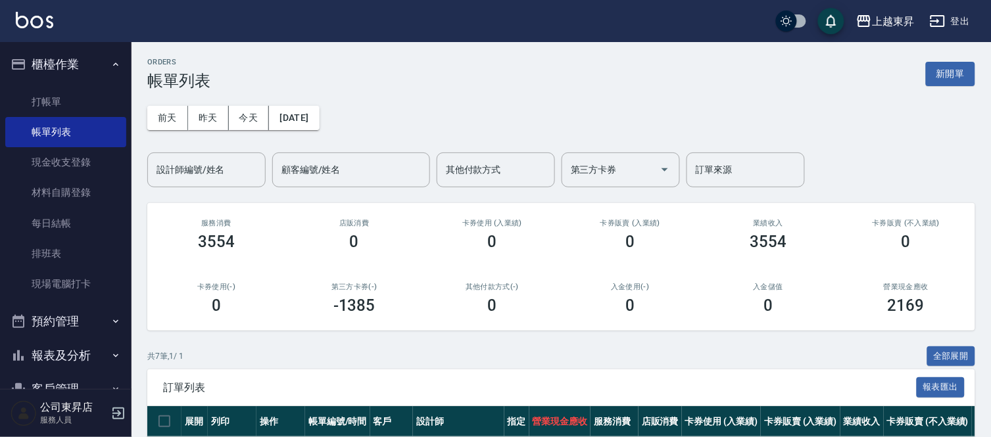
click at [180, 162] on input "設計師編號/姓名" at bounding box center [206, 169] width 107 height 23
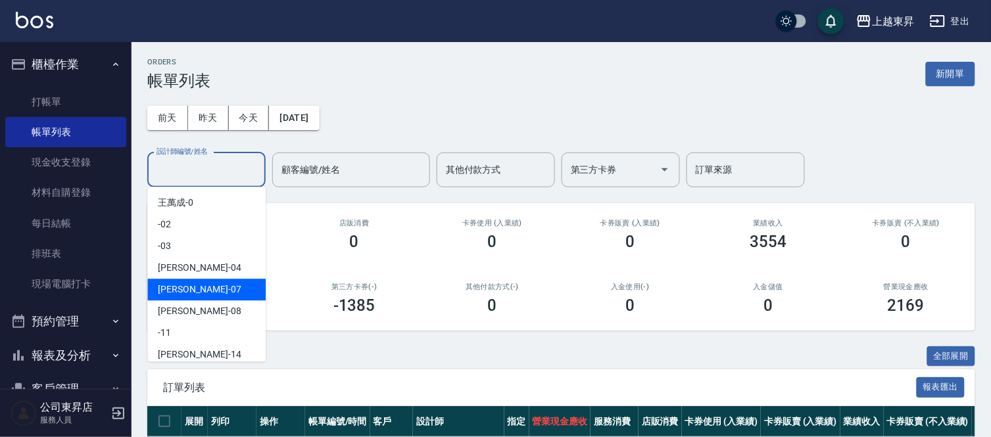
click at [199, 283] on div "榮松 -07" at bounding box center [206, 290] width 118 height 22
type input "榮松-07"
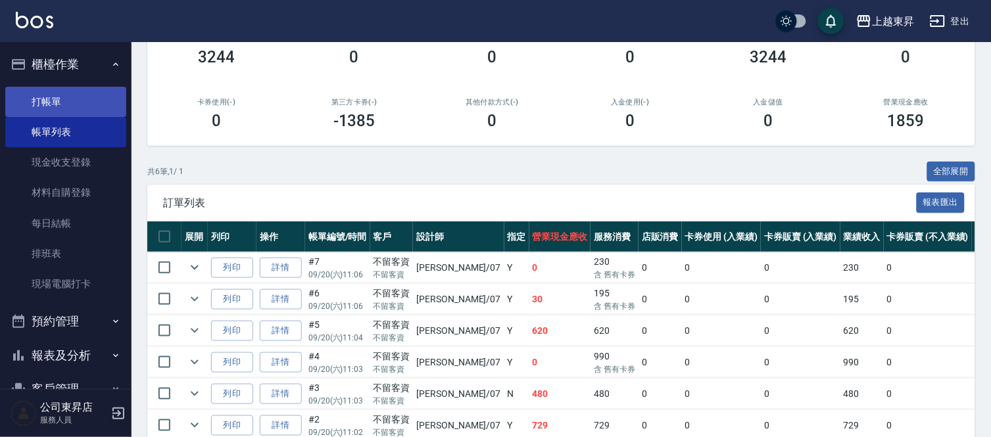
scroll to position [33, 0]
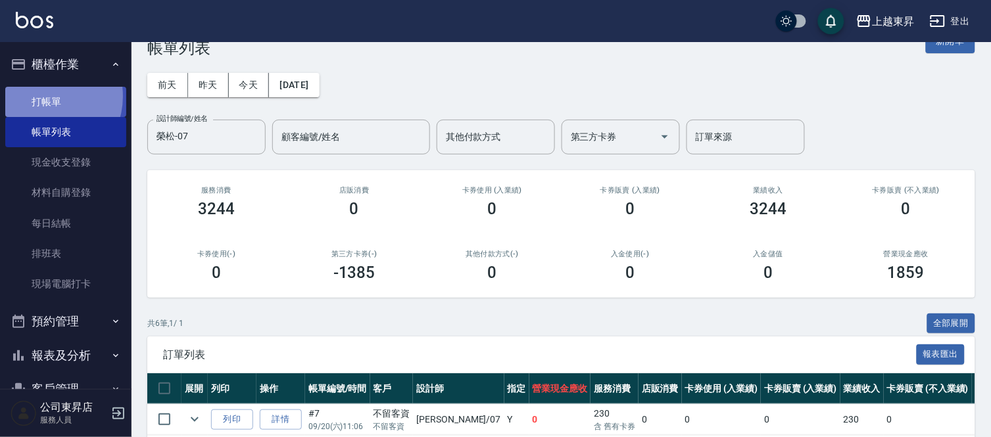
click at [43, 96] on link "打帳單" at bounding box center [65, 102] width 121 height 30
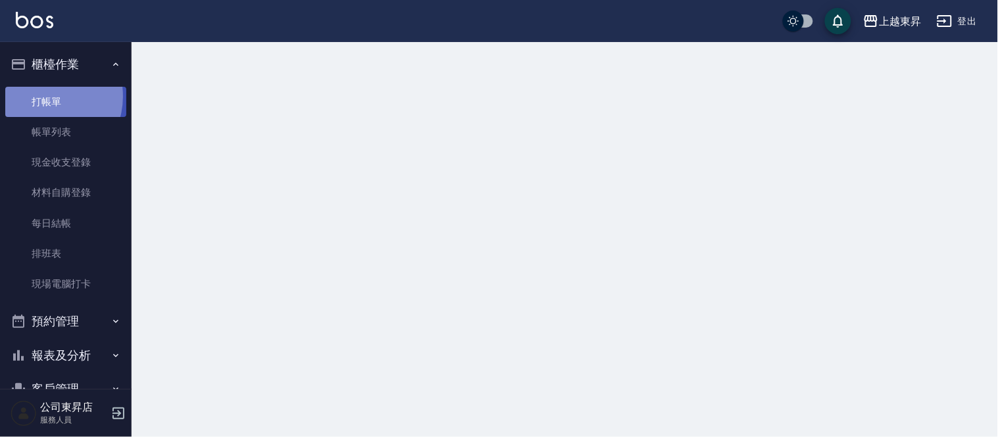
click at [43, 96] on link "打帳單" at bounding box center [65, 102] width 121 height 30
click at [45, 100] on link "打帳單" at bounding box center [65, 102] width 121 height 30
